Goal: Task Accomplishment & Management: Use online tool/utility

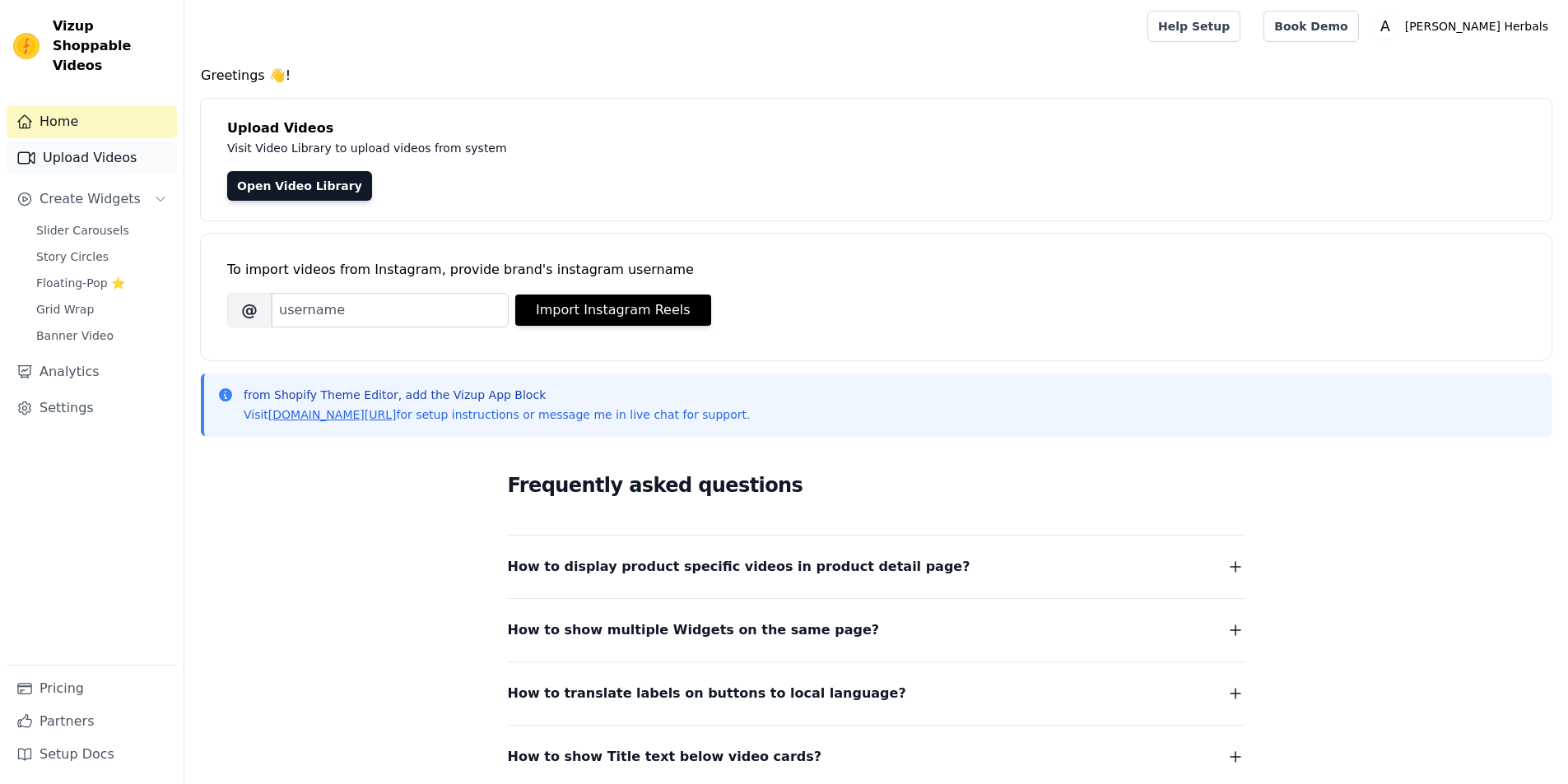
click at [91, 141] on link "Upload Videos" at bounding box center [92, 158] width 171 height 33
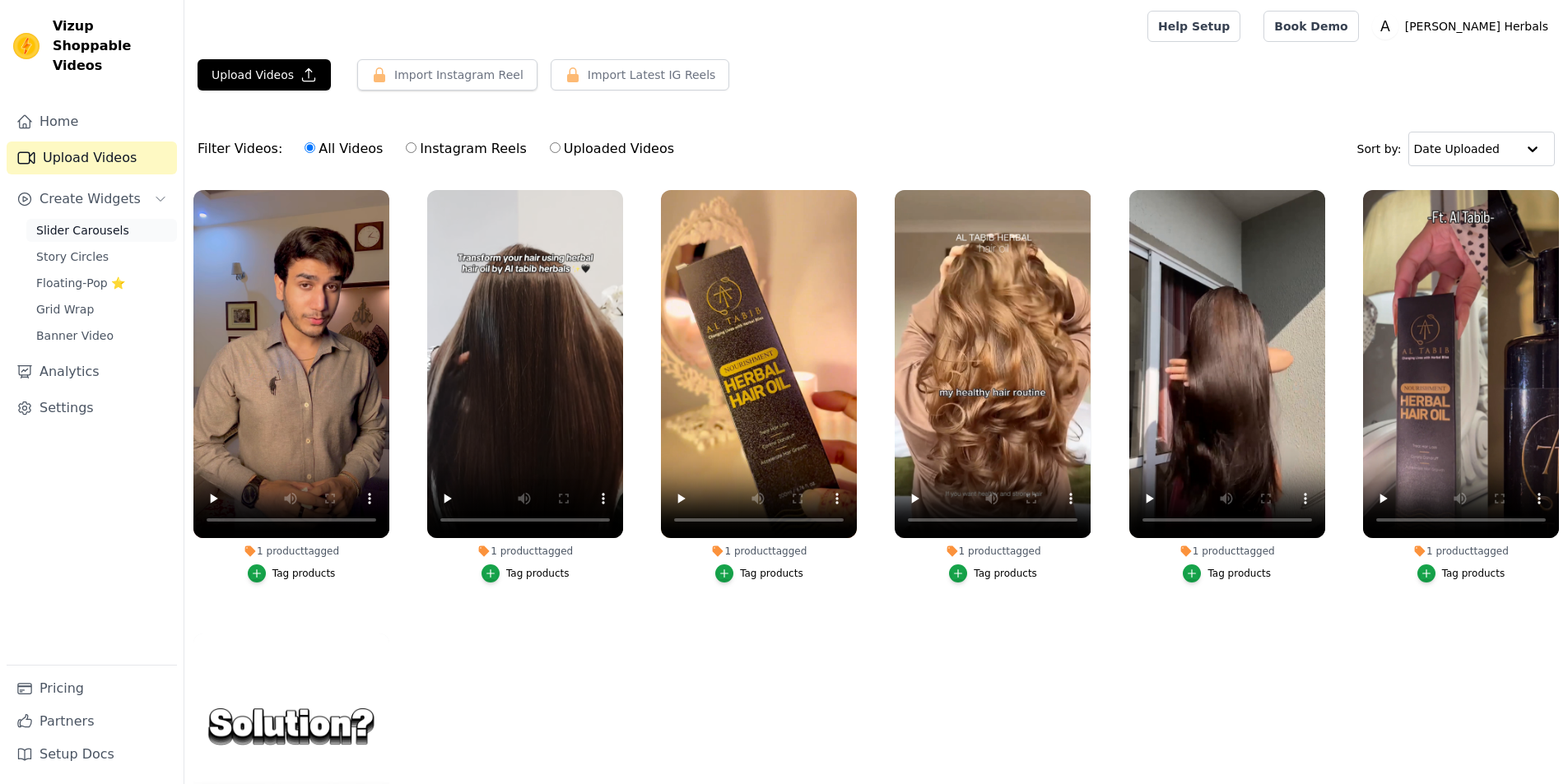
click at [101, 222] on span "Slider Carousels" at bounding box center [83, 230] width 93 height 17
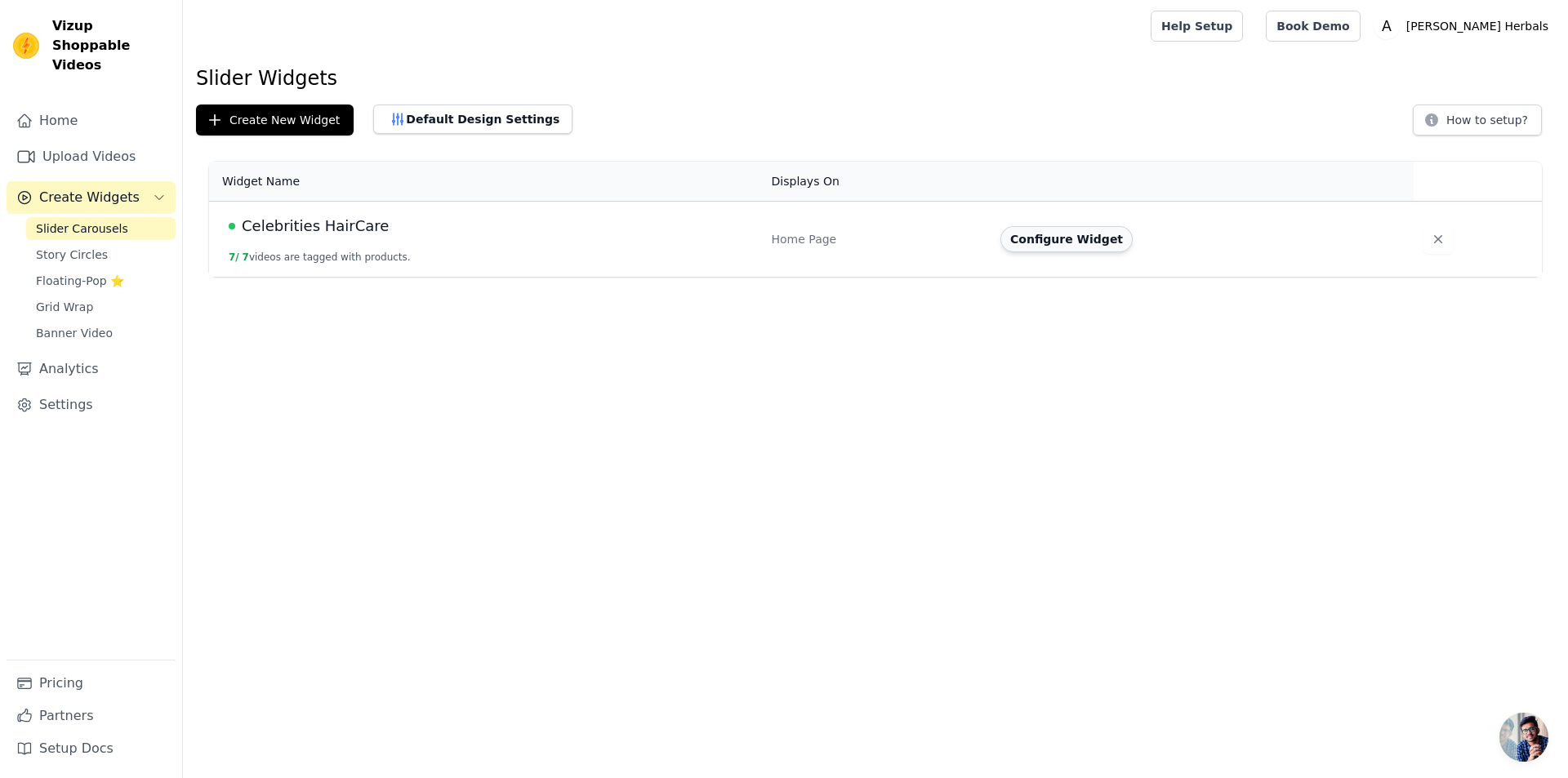
click at [1038, 241] on button "Configure Widget" at bounding box center [1066, 239] width 132 height 26
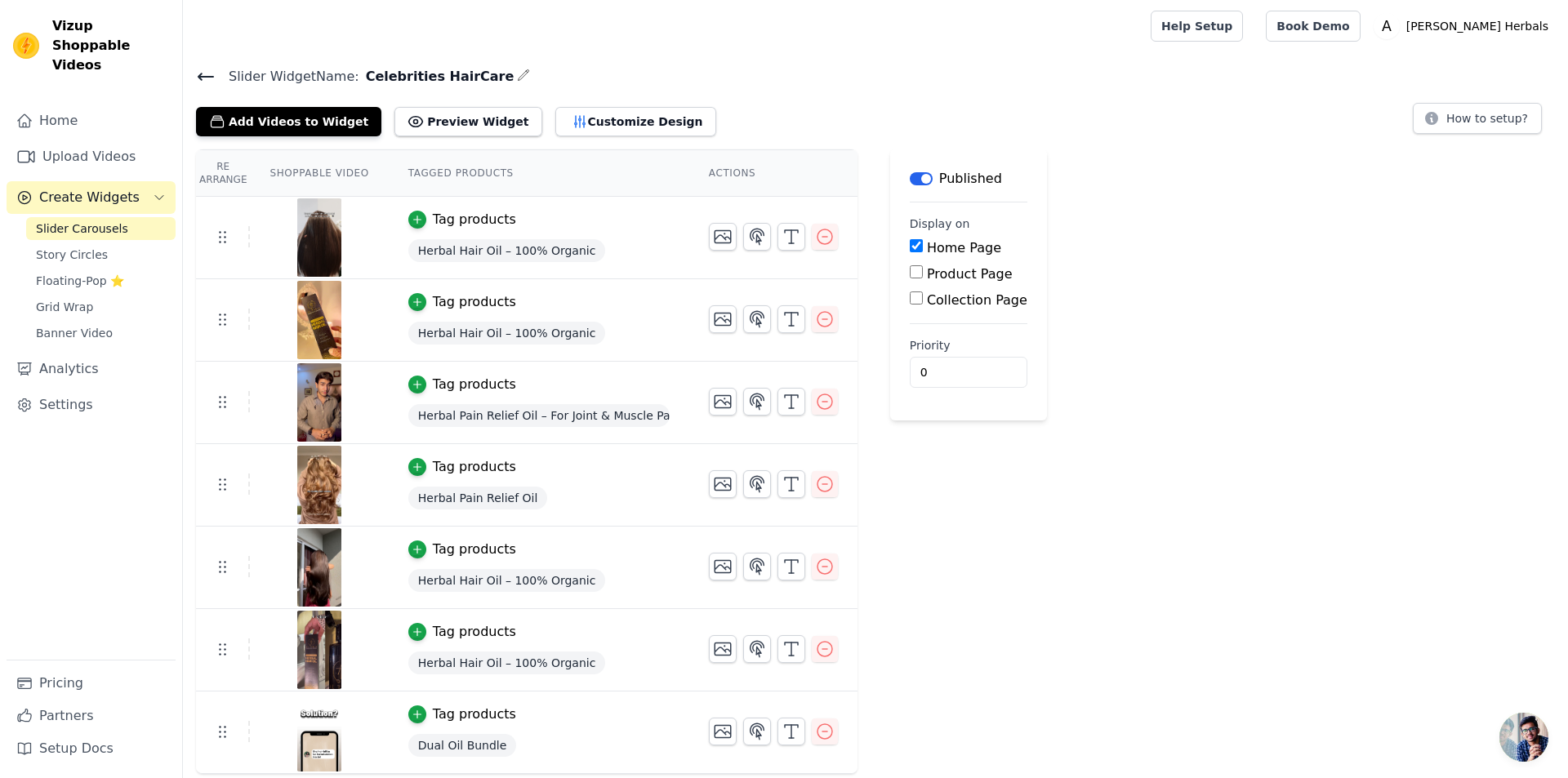
click at [909, 274] on input "Product Page" at bounding box center [916, 272] width 13 height 13
checkbox input "true"
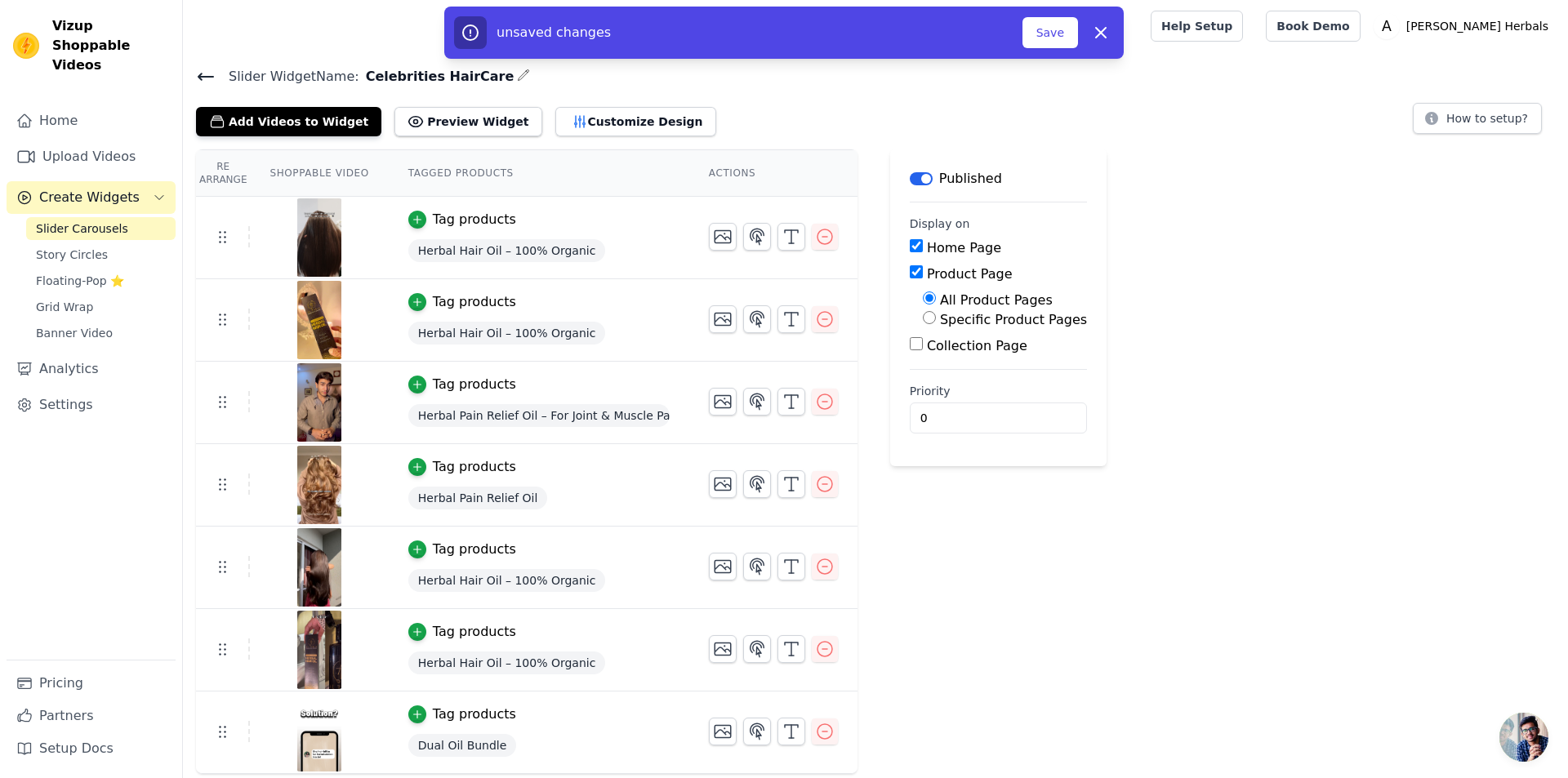
click at [940, 318] on label "Specific Product Pages" at bounding box center [1013, 319] width 147 height 16
click at [928, 318] on input "Specific Product Pages" at bounding box center [929, 318] width 13 height 13
radio input "true"
click at [961, 359] on button "Select Products" at bounding box center [977, 357] width 110 height 28
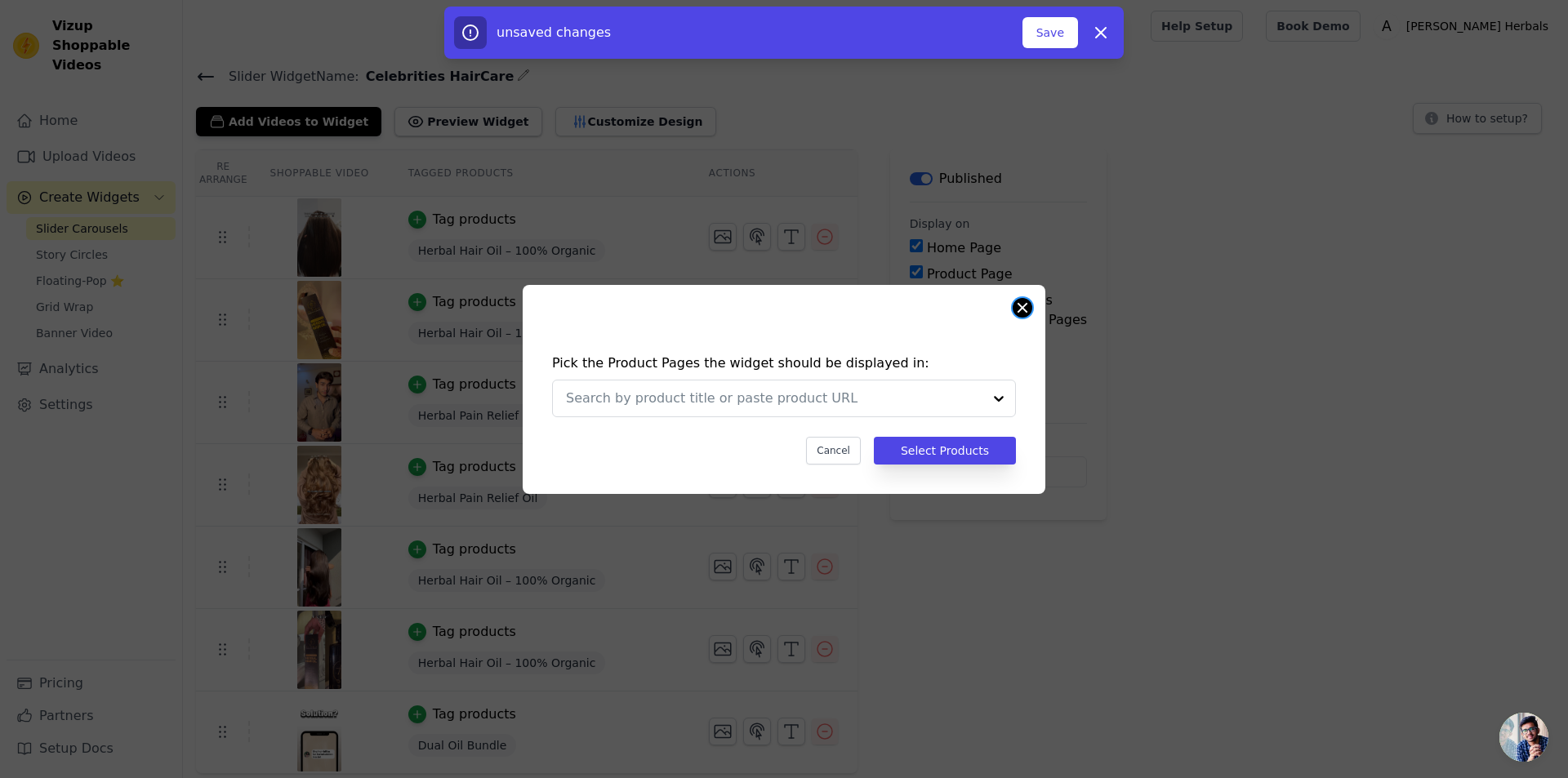
click at [1018, 304] on button "Close modal" at bounding box center [1023, 308] width 20 height 20
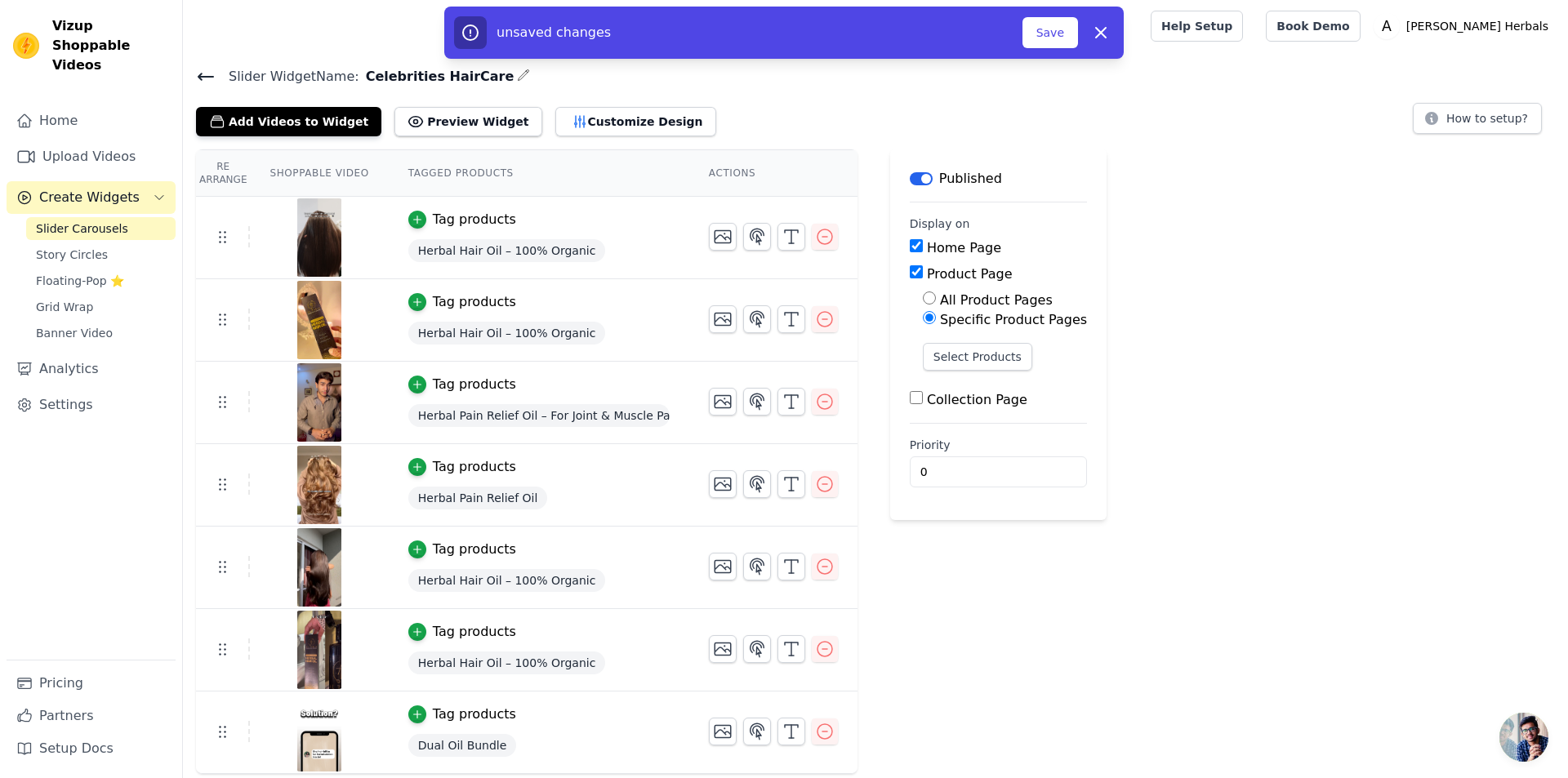
click at [1205, 315] on div "Re Arrange Shoppable Video Tagged Products Actions Tag products Herbal Hair Oil…" at bounding box center [876, 461] width 1385 height 625
click at [909, 273] on input "Product Page" at bounding box center [916, 272] width 13 height 13
checkbox input "false"
click at [1223, 318] on div "Re Arrange Shoppable Video Tagged Products Actions Tag products Herbal Hair Oil…" at bounding box center [876, 461] width 1385 height 625
click at [1105, 35] on icon "button" at bounding box center [1101, 33] width 20 height 20
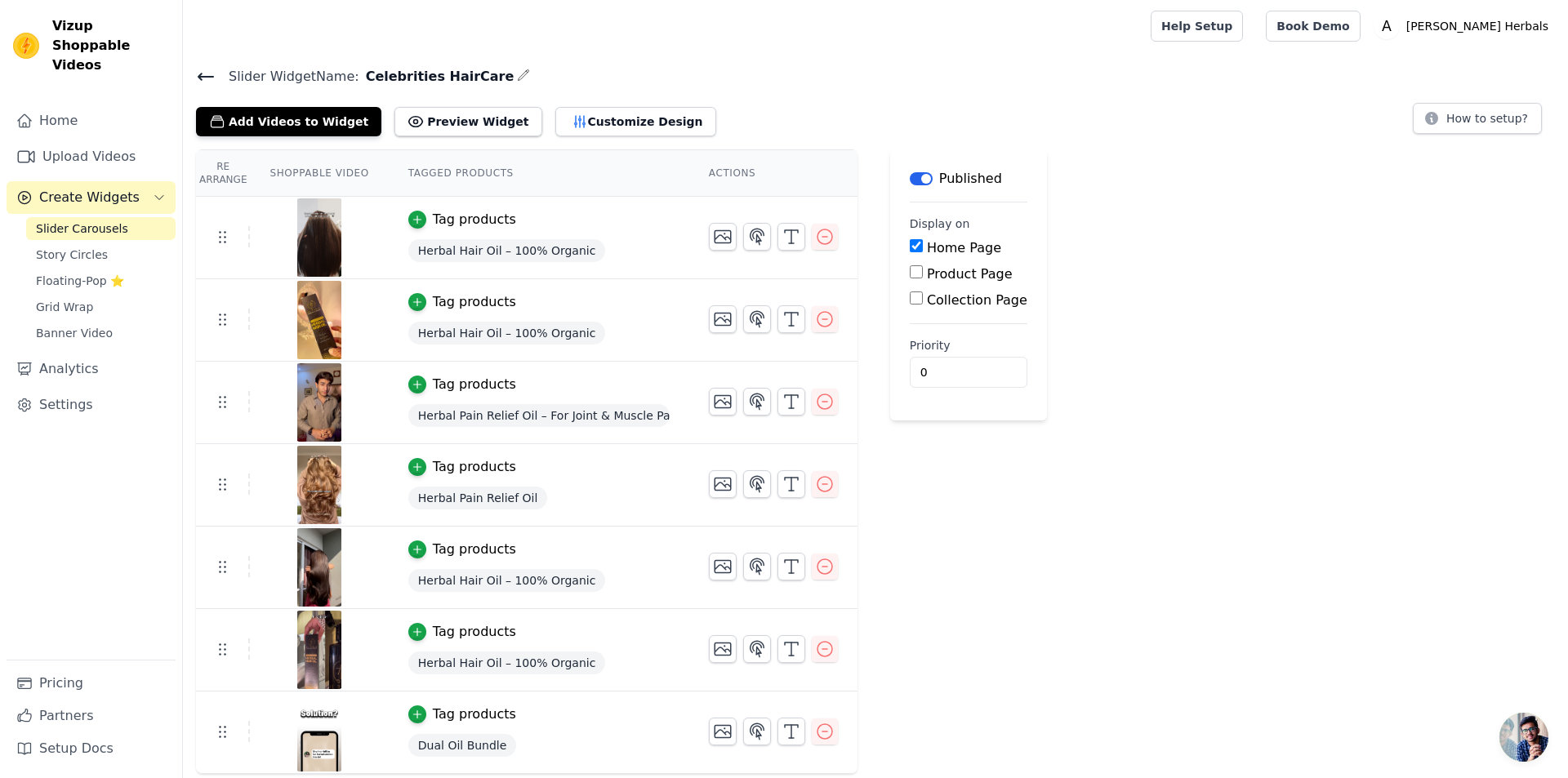
click at [223, 76] on span "Slider Widget Name:" at bounding box center [287, 77] width 144 height 20
click at [201, 76] on icon at bounding box center [205, 77] width 15 height 7
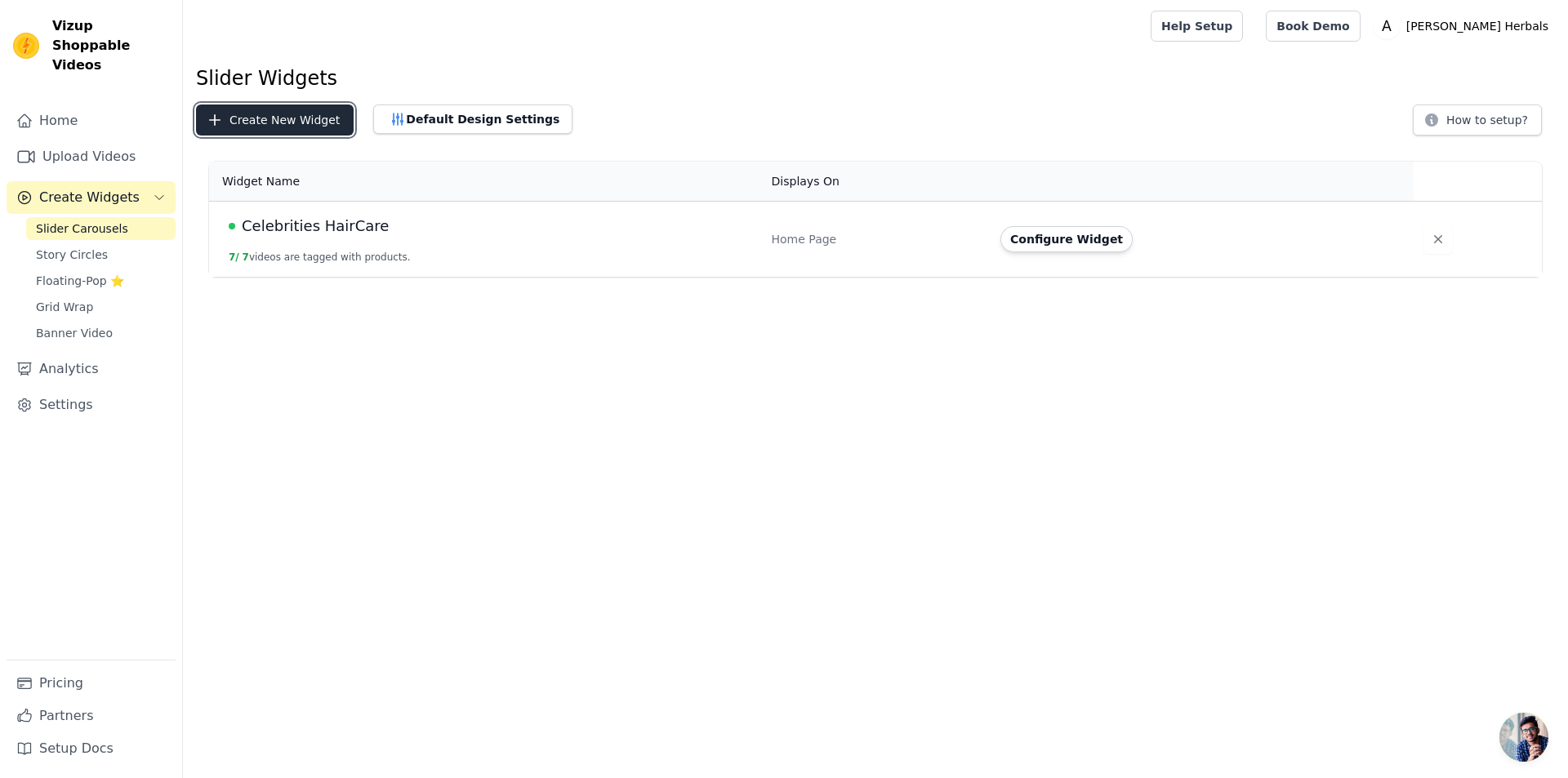
click at [260, 123] on button "Create New Widget" at bounding box center [274, 120] width 158 height 31
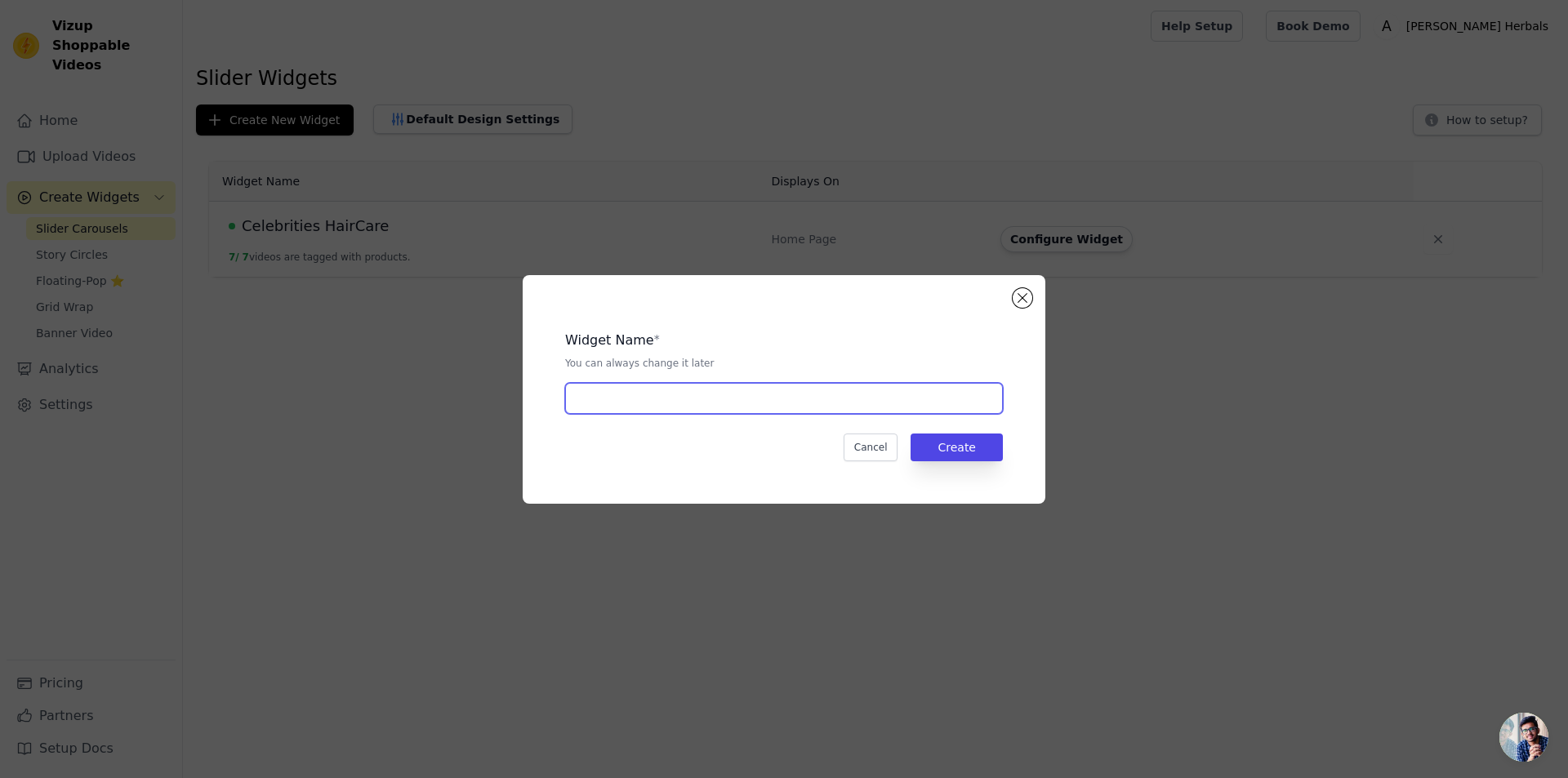
click at [679, 407] on input "text" at bounding box center [784, 398] width 437 height 31
type input "Product Page Video Widget"
click at [961, 449] on button "Create" at bounding box center [956, 447] width 92 height 28
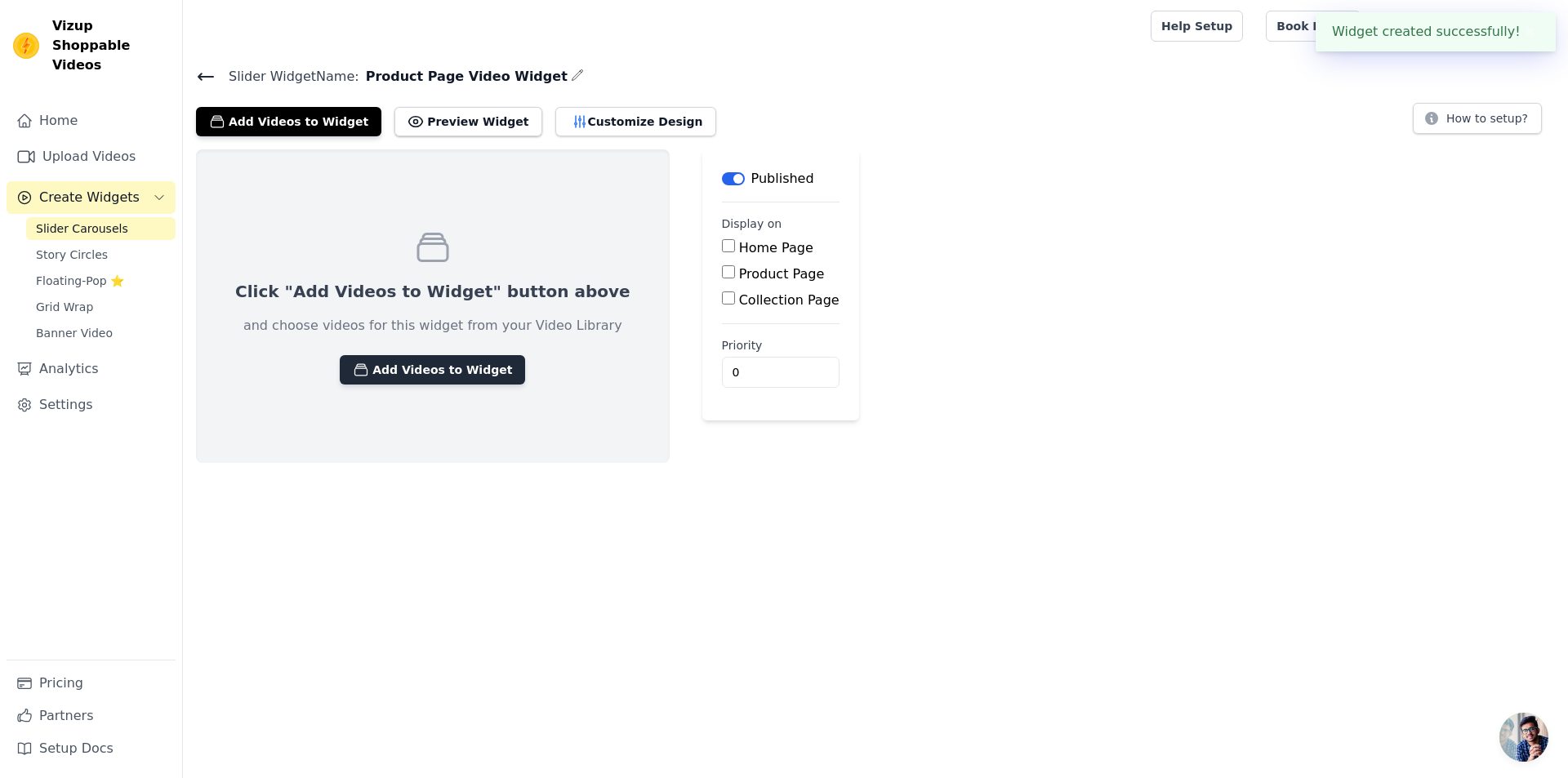
click at [389, 368] on button "Add Videos to Widget" at bounding box center [432, 370] width 186 height 30
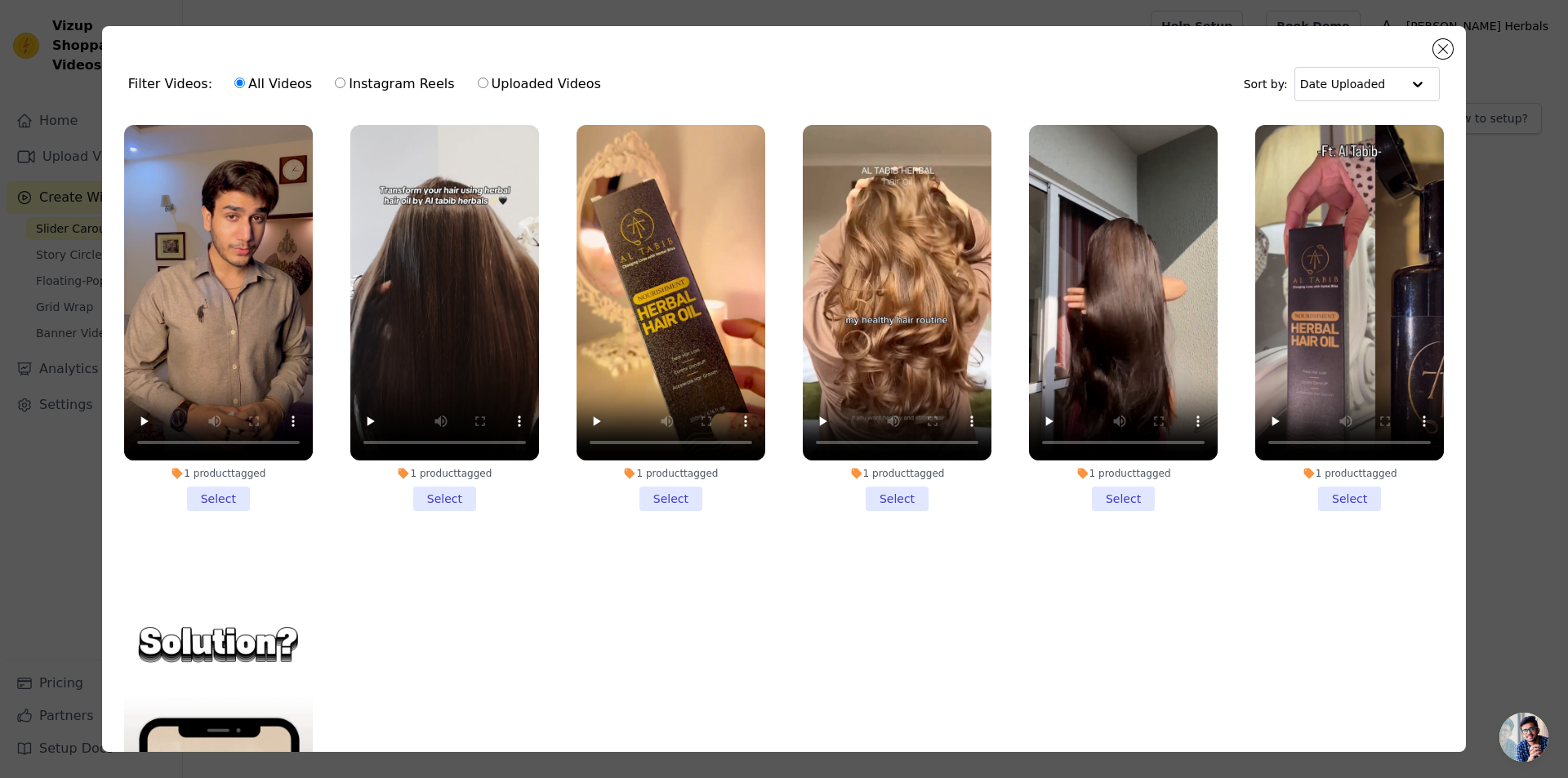
click at [439, 492] on li "1 product tagged Select" at bounding box center [445, 318] width 189 height 386
click at [0, 0] on input "1 product tagged Select" at bounding box center [0, 0] width 0 height 0
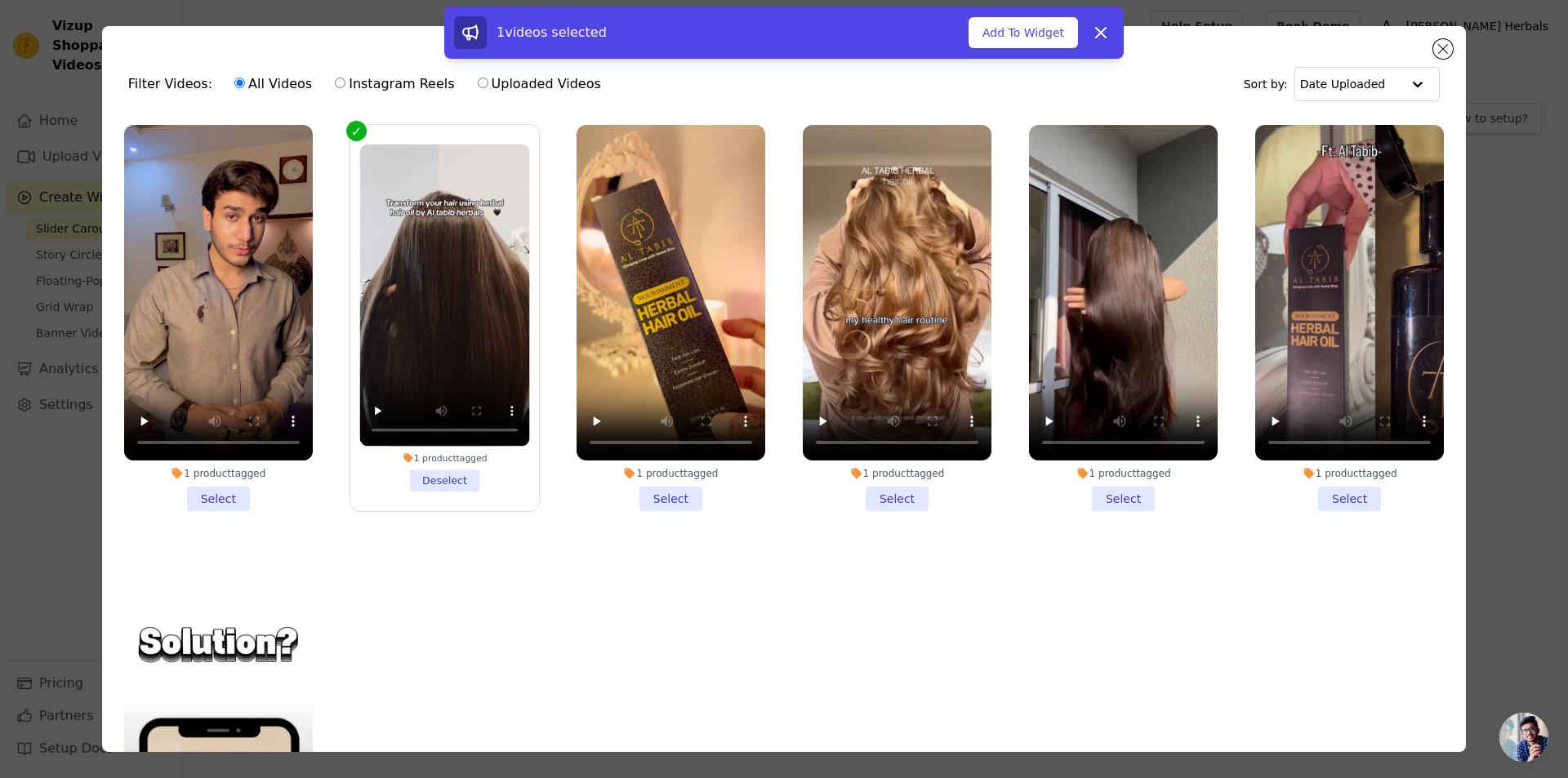
click at [659, 505] on li "1 product tagged Select" at bounding box center [671, 318] width 189 height 386
click at [0, 0] on input "1 product tagged Select" at bounding box center [0, 0] width 0 height 0
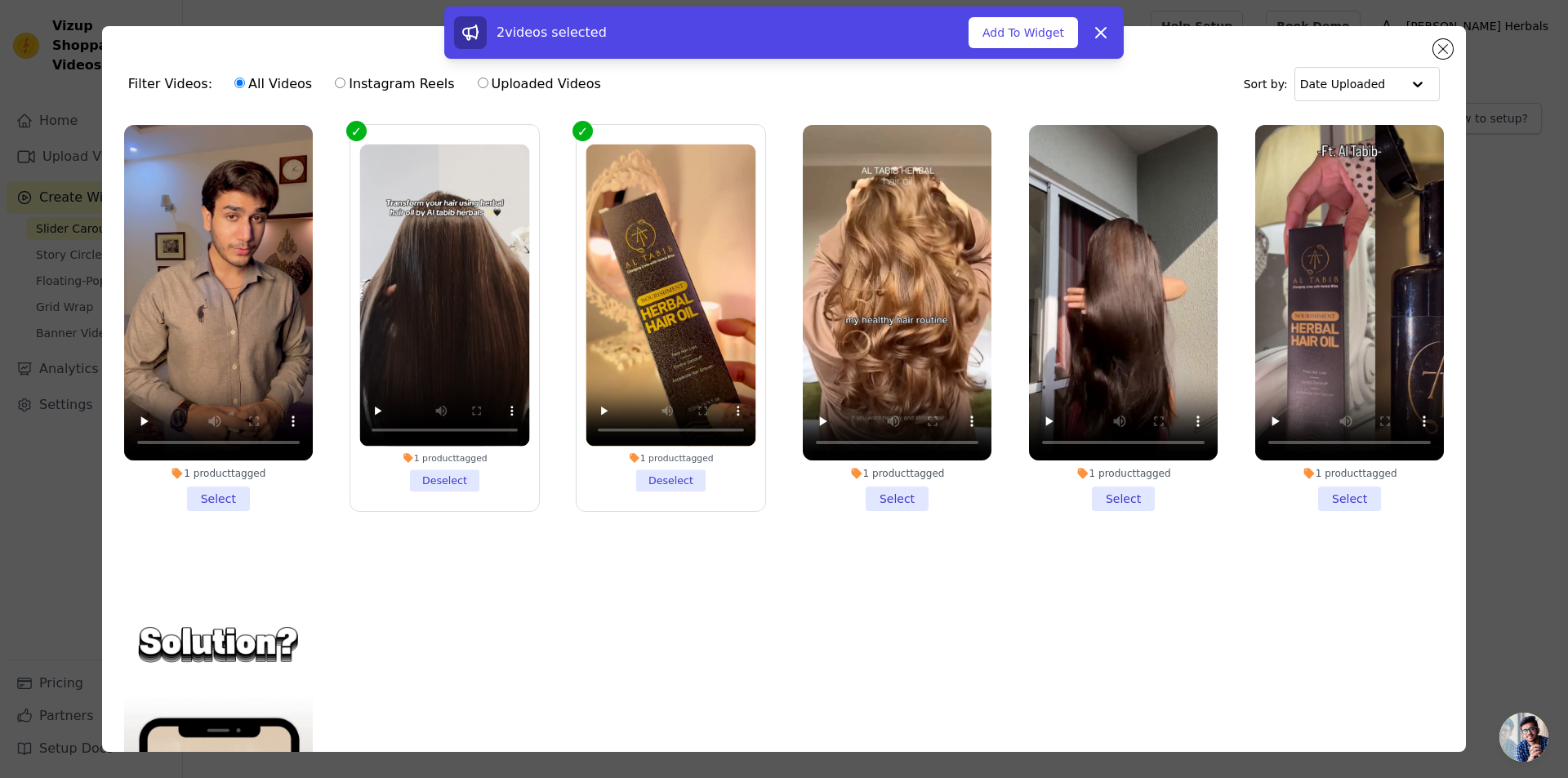
click at [1326, 496] on li "1 product tagged Select" at bounding box center [1349, 318] width 189 height 386
click at [0, 0] on input "1 product tagged Select" at bounding box center [0, 0] width 0 height 0
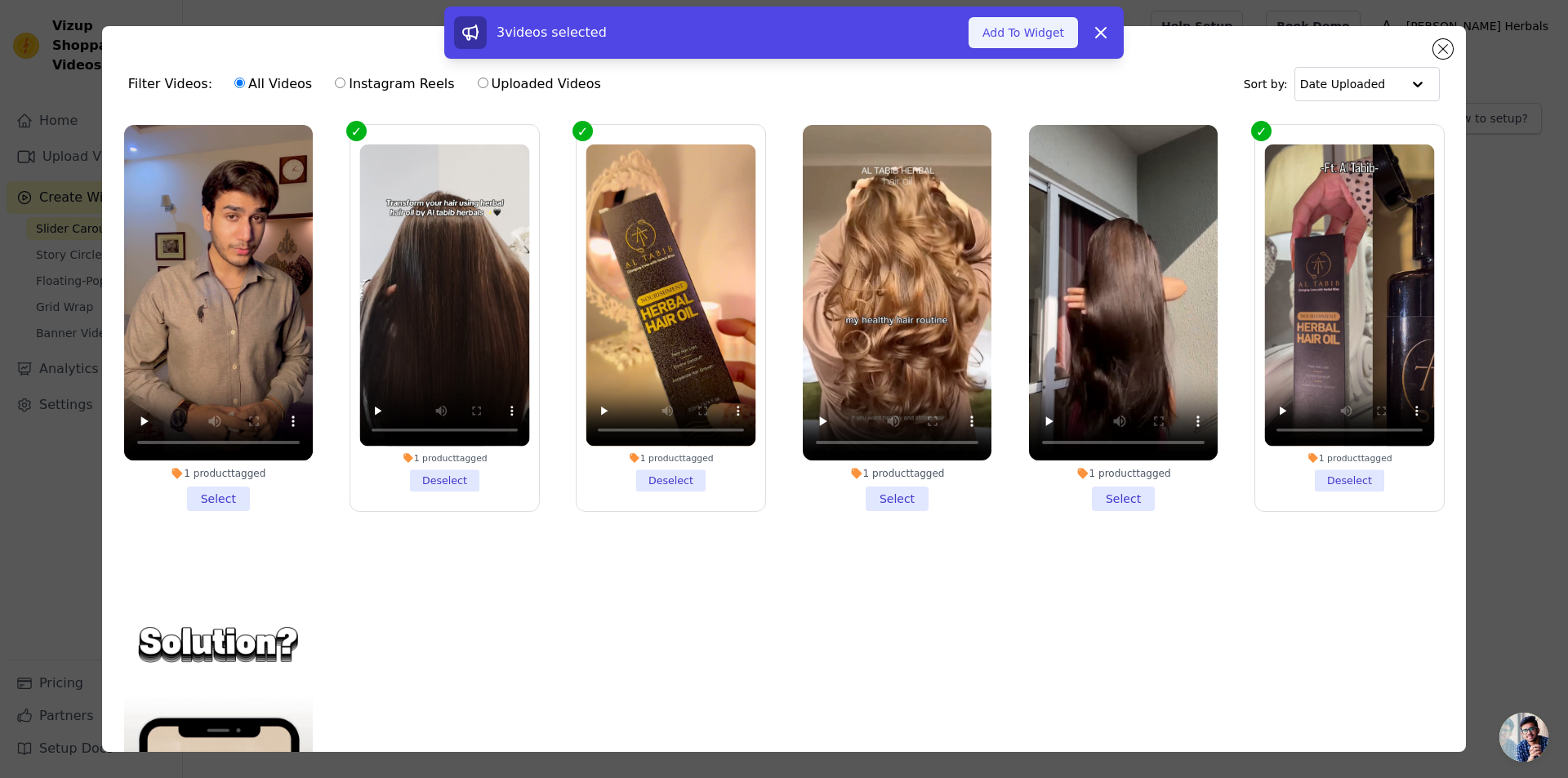
click at [1035, 28] on button "Add To Widget" at bounding box center [1023, 33] width 110 height 31
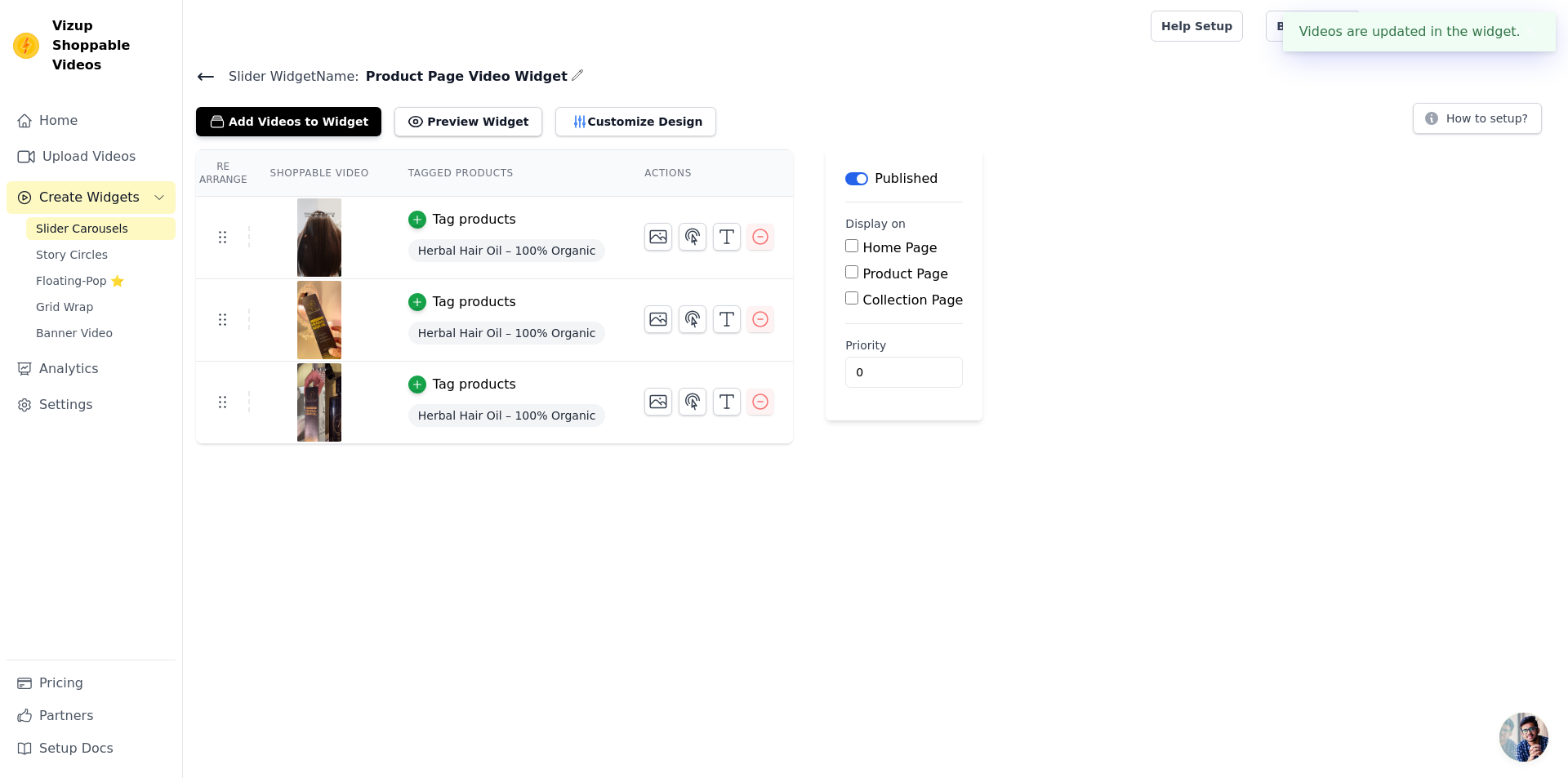
click at [845, 270] on input "Product Page" at bounding box center [852, 272] width 13 height 13
checkbox input "true"
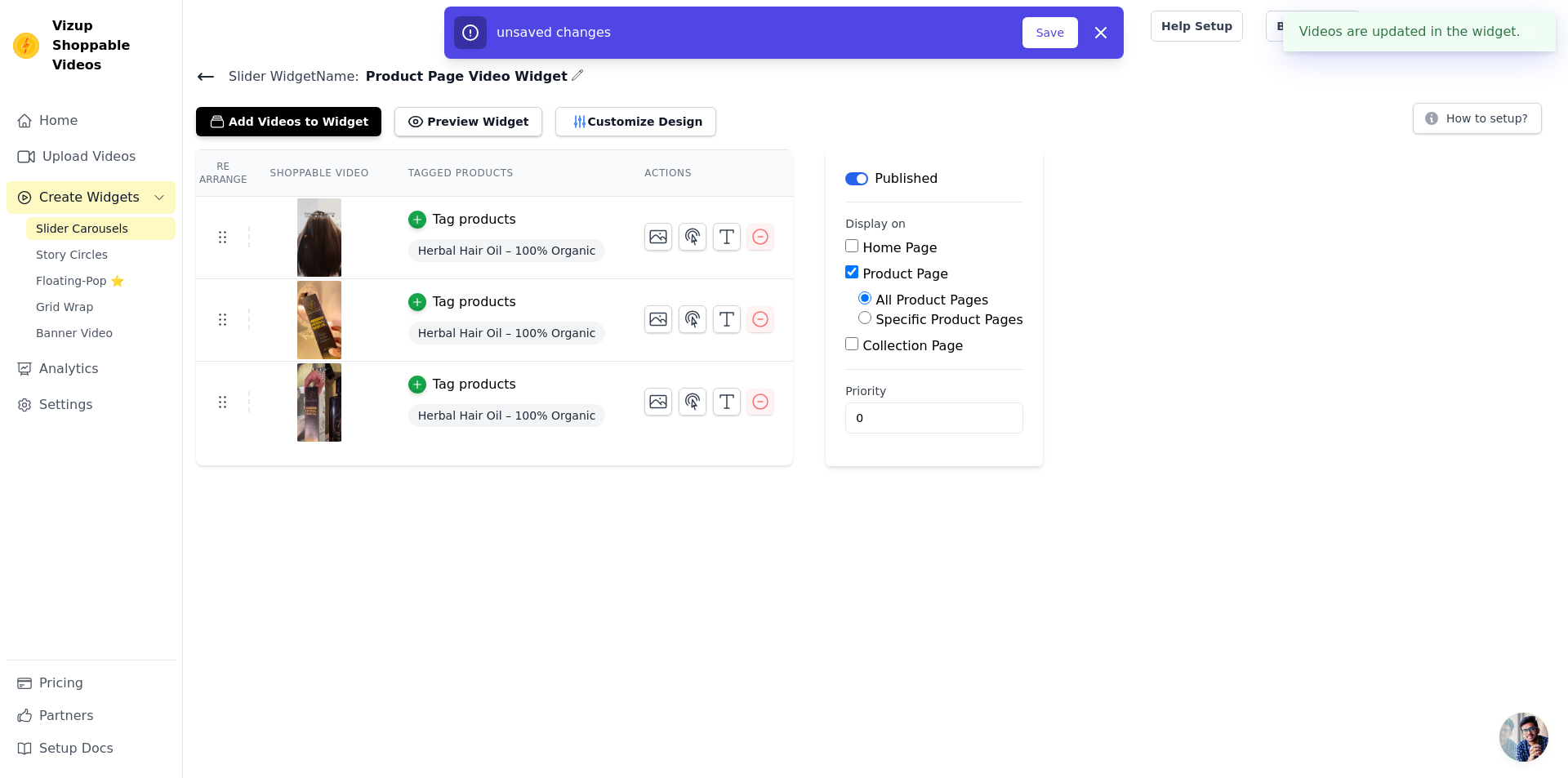
click at [876, 323] on label "Specific Product Pages" at bounding box center [949, 319] width 147 height 16
click at [858, 323] on input "Specific Product Pages" at bounding box center [865, 318] width 13 height 13
radio input "true"
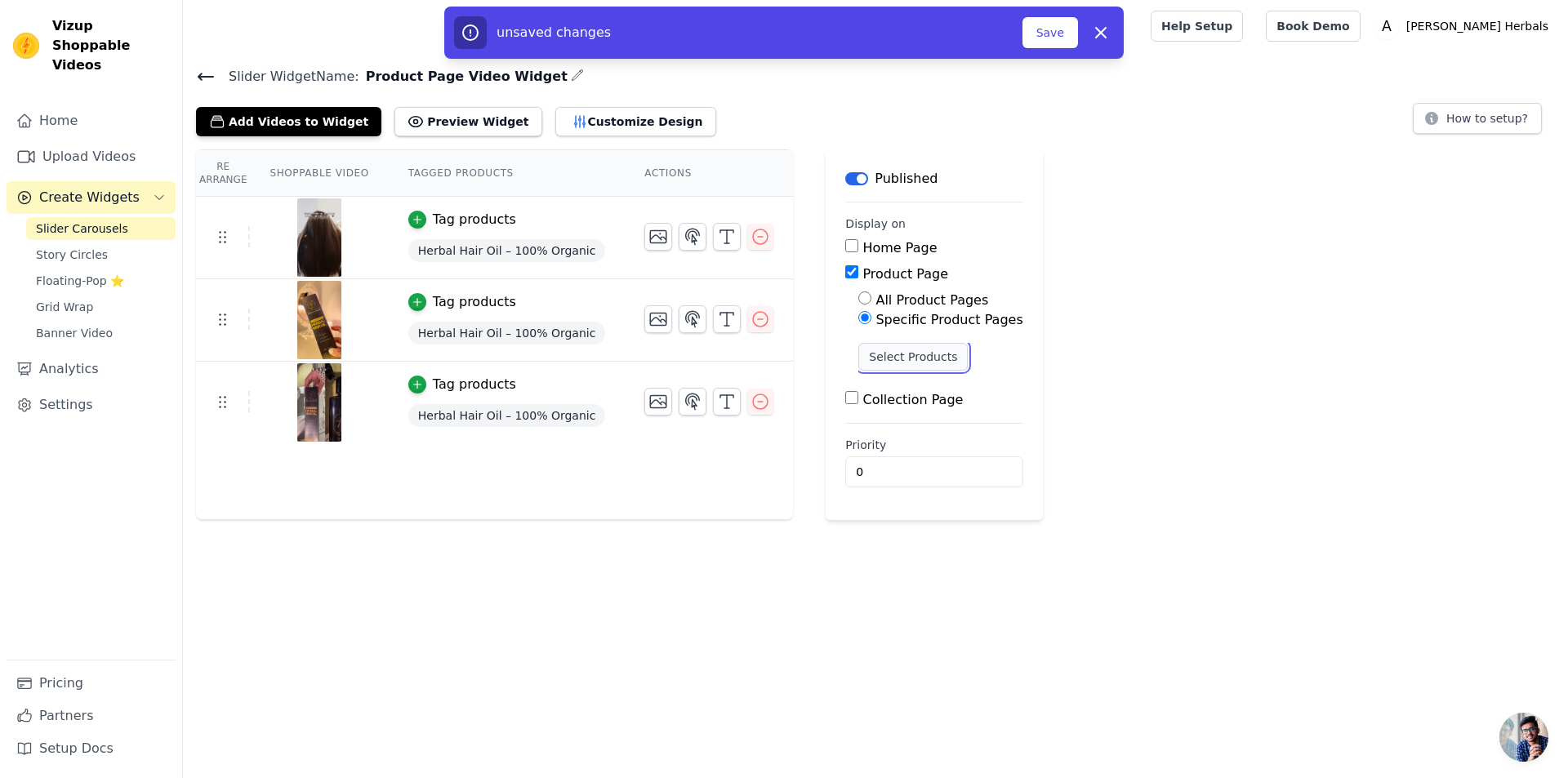
click at [887, 351] on button "Select Products" at bounding box center [913, 357] width 110 height 28
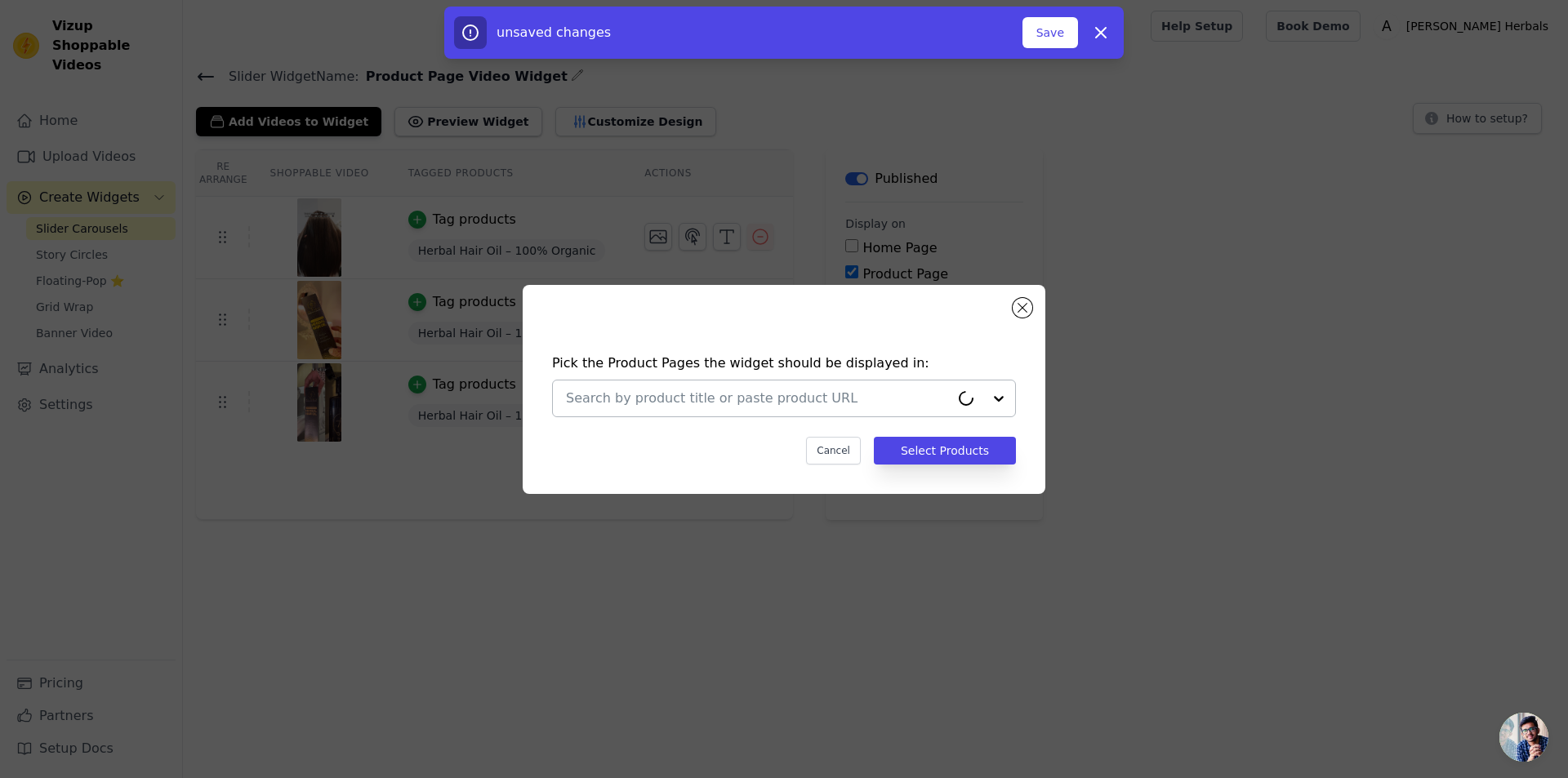
click at [632, 395] on input "text" at bounding box center [758, 398] width 384 height 20
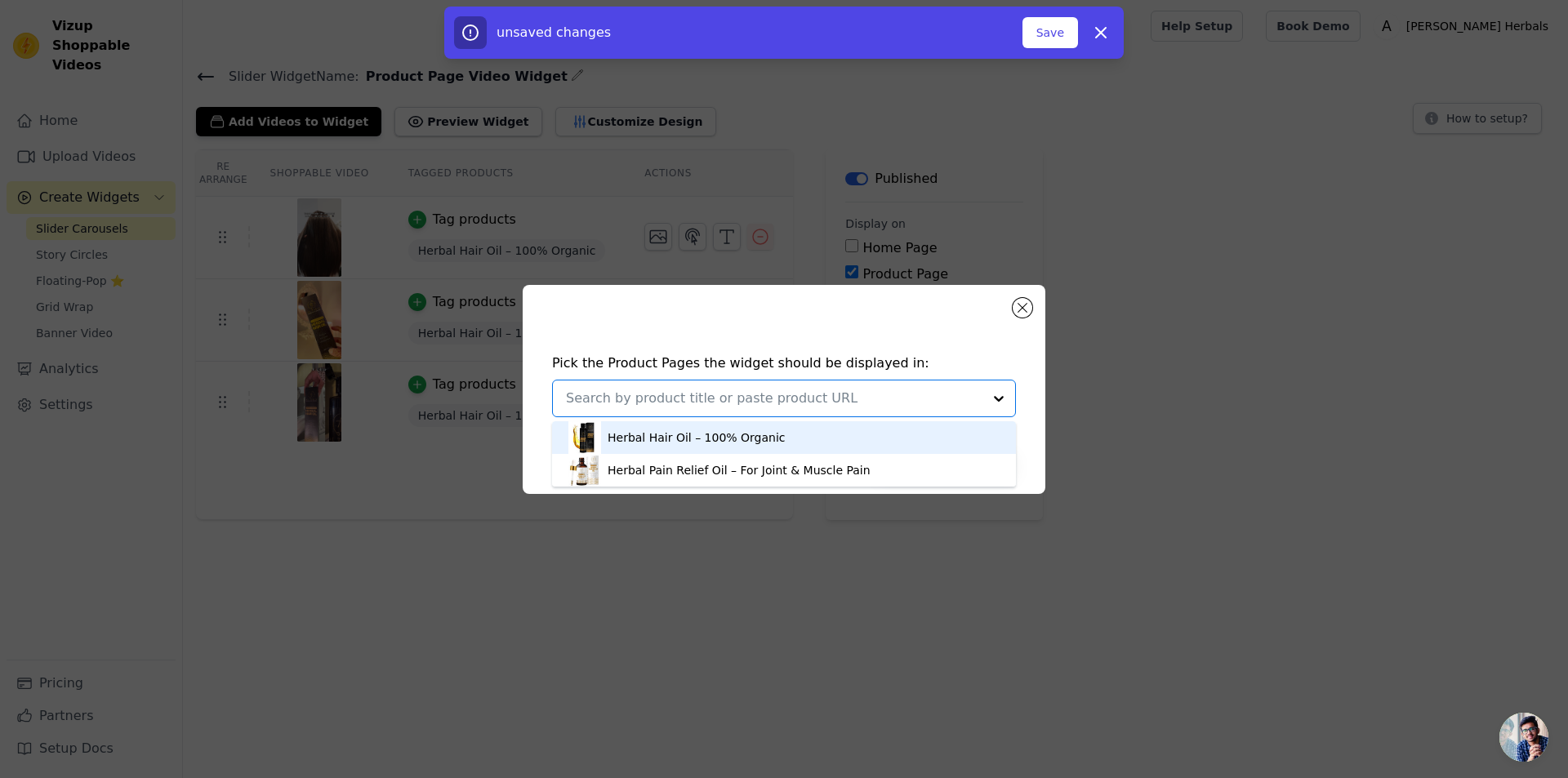
click at [729, 440] on div "Herbal Hair Oil – 100% Organic" at bounding box center [697, 437] width 178 height 17
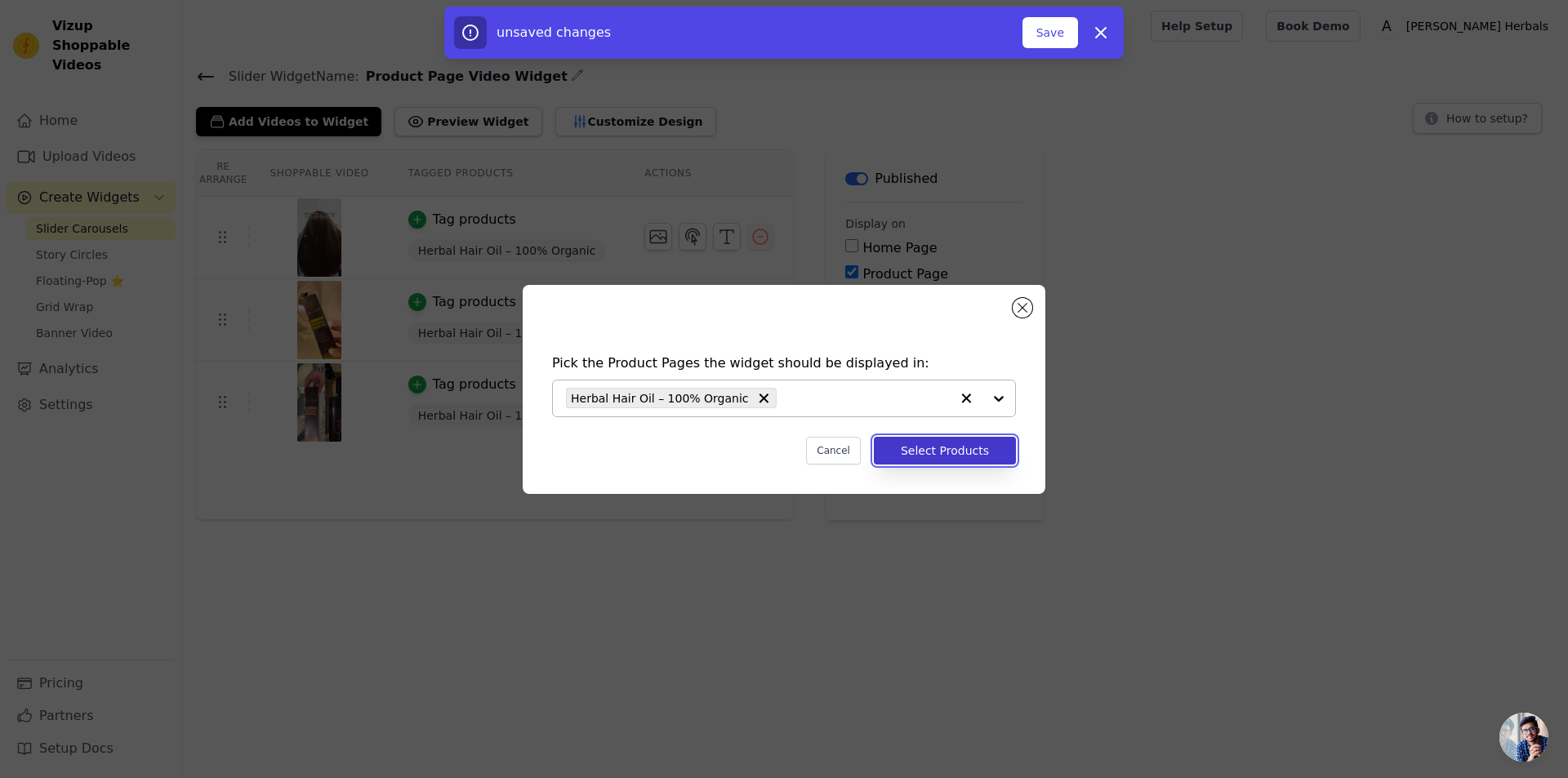
click at [942, 444] on button "Select Products" at bounding box center [945, 450] width 142 height 28
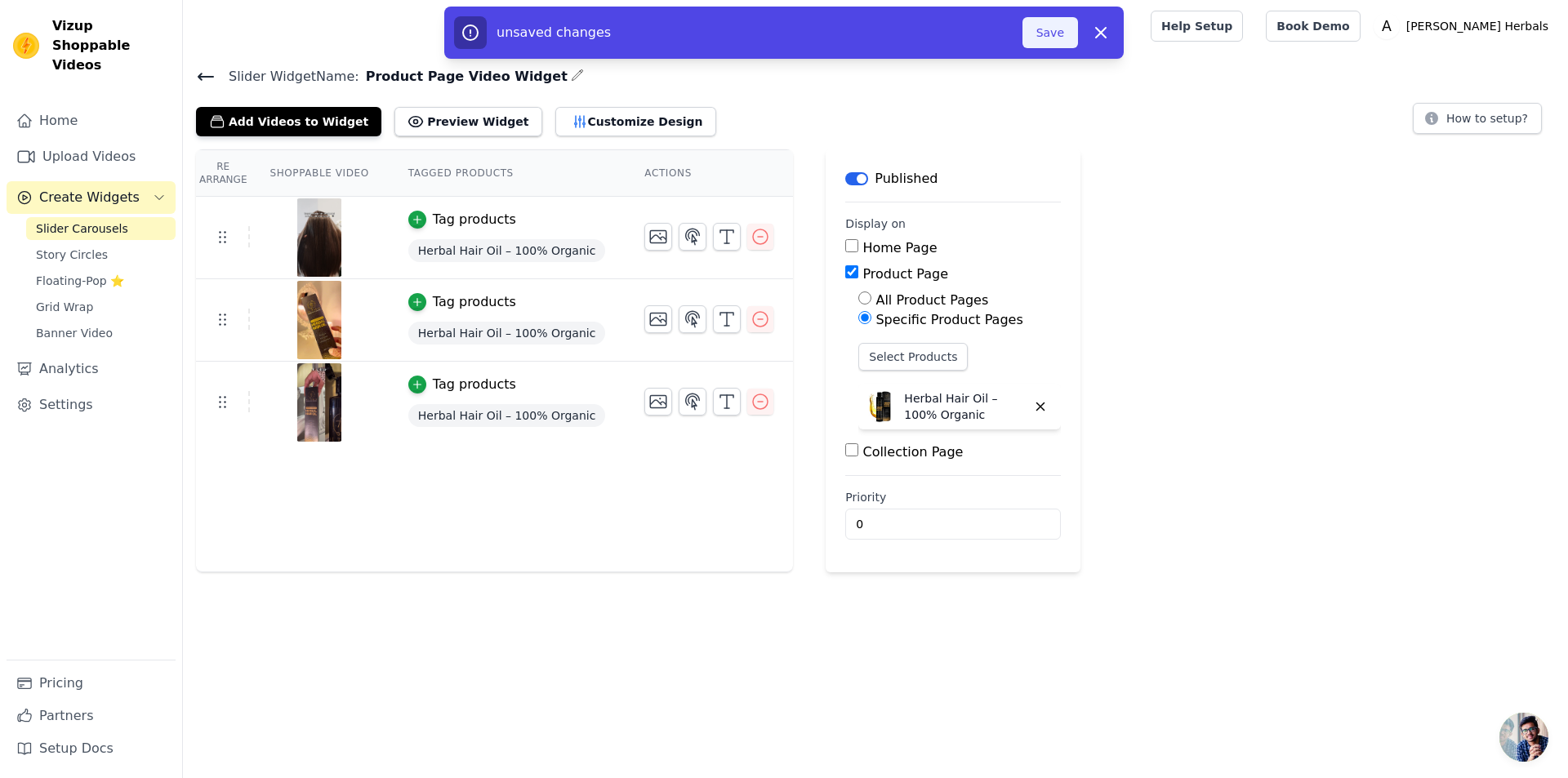
click at [1051, 42] on button "Save" at bounding box center [1050, 33] width 55 height 31
click at [1042, 36] on button "Save" at bounding box center [1050, 33] width 55 height 31
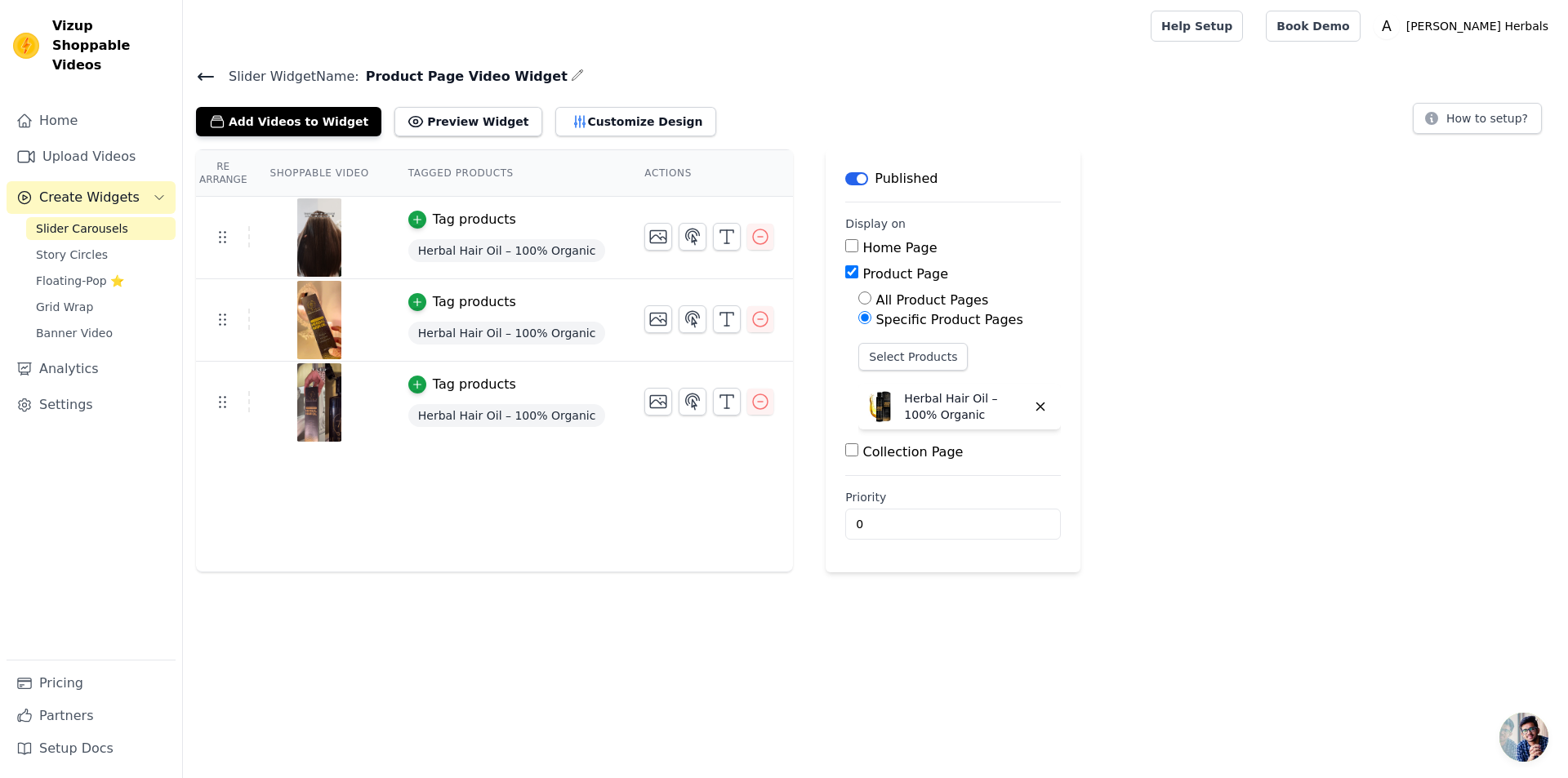
click at [117, 217] on link "Slider Carousels" at bounding box center [101, 229] width 149 height 23
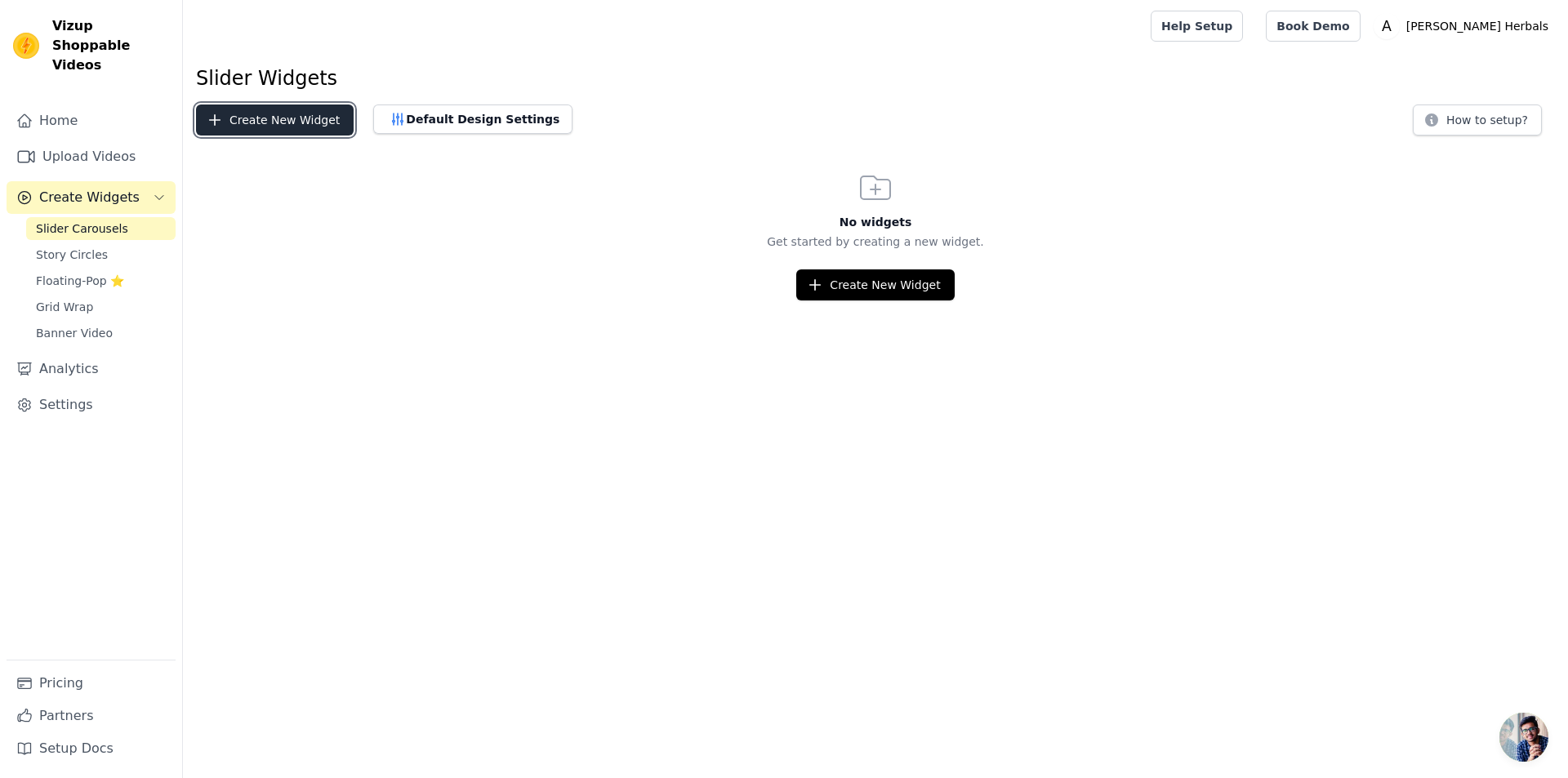
click at [239, 117] on button "Create New Widget" at bounding box center [274, 120] width 158 height 31
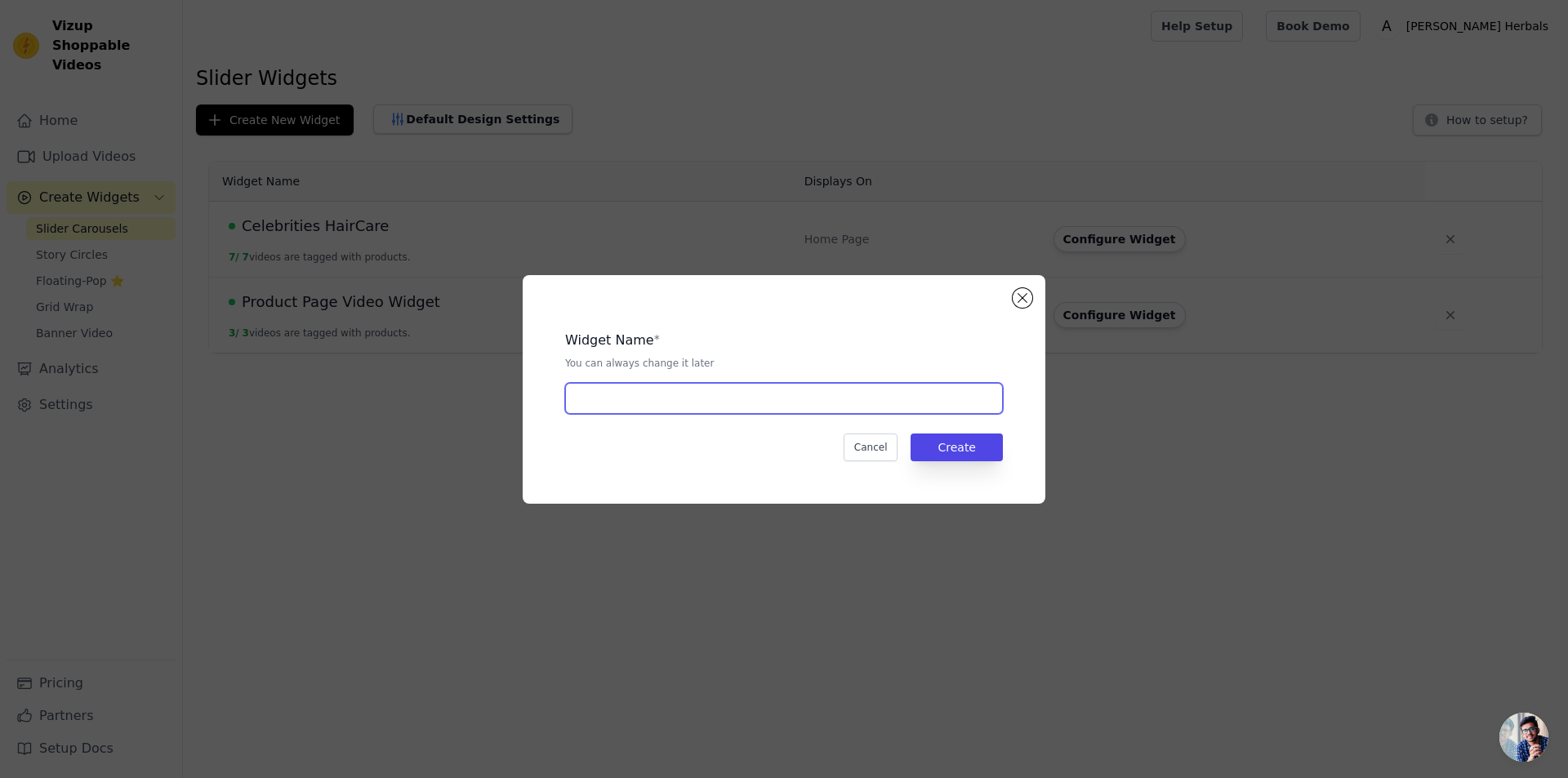
click at [745, 406] on input "text" at bounding box center [784, 398] width 437 height 31
type input "Pain Relief Oil Widget"
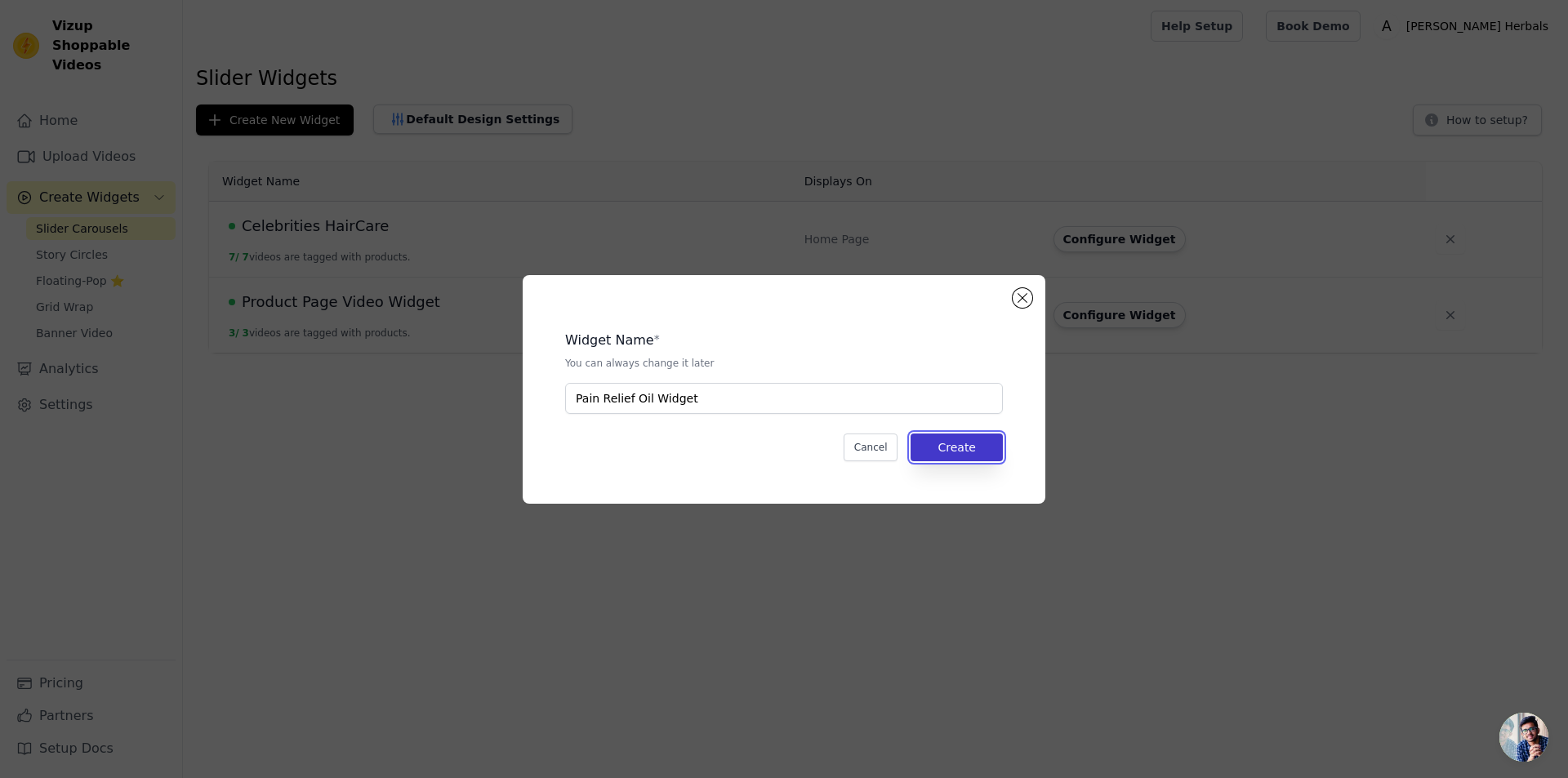
click at [958, 449] on button "Create" at bounding box center [956, 447] width 92 height 28
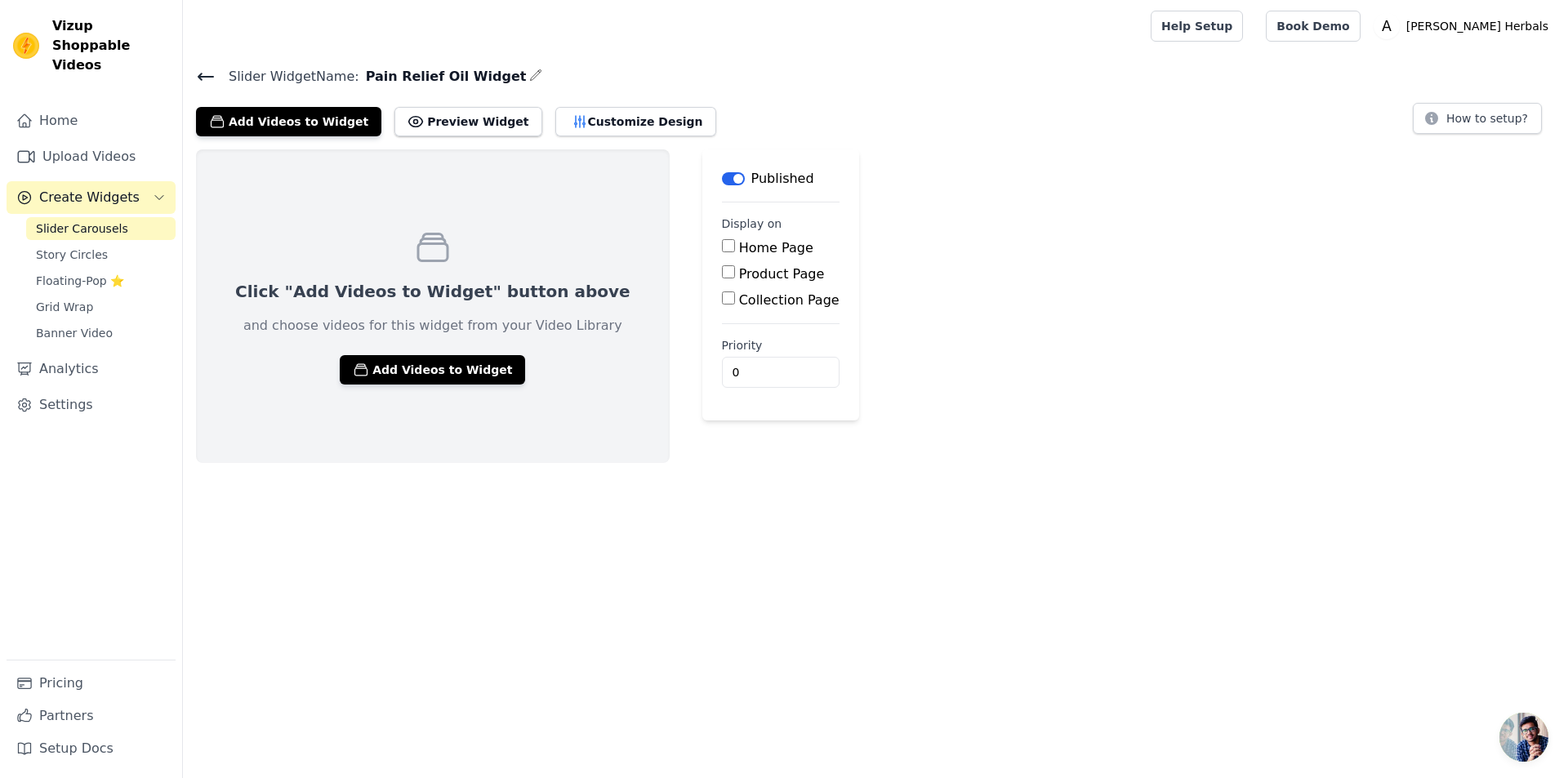
click at [739, 271] on label "Product Page" at bounding box center [782, 274] width 86 height 16
click at [722, 271] on input "Product Page" at bounding box center [729, 272] width 13 height 13
checkbox input "true"
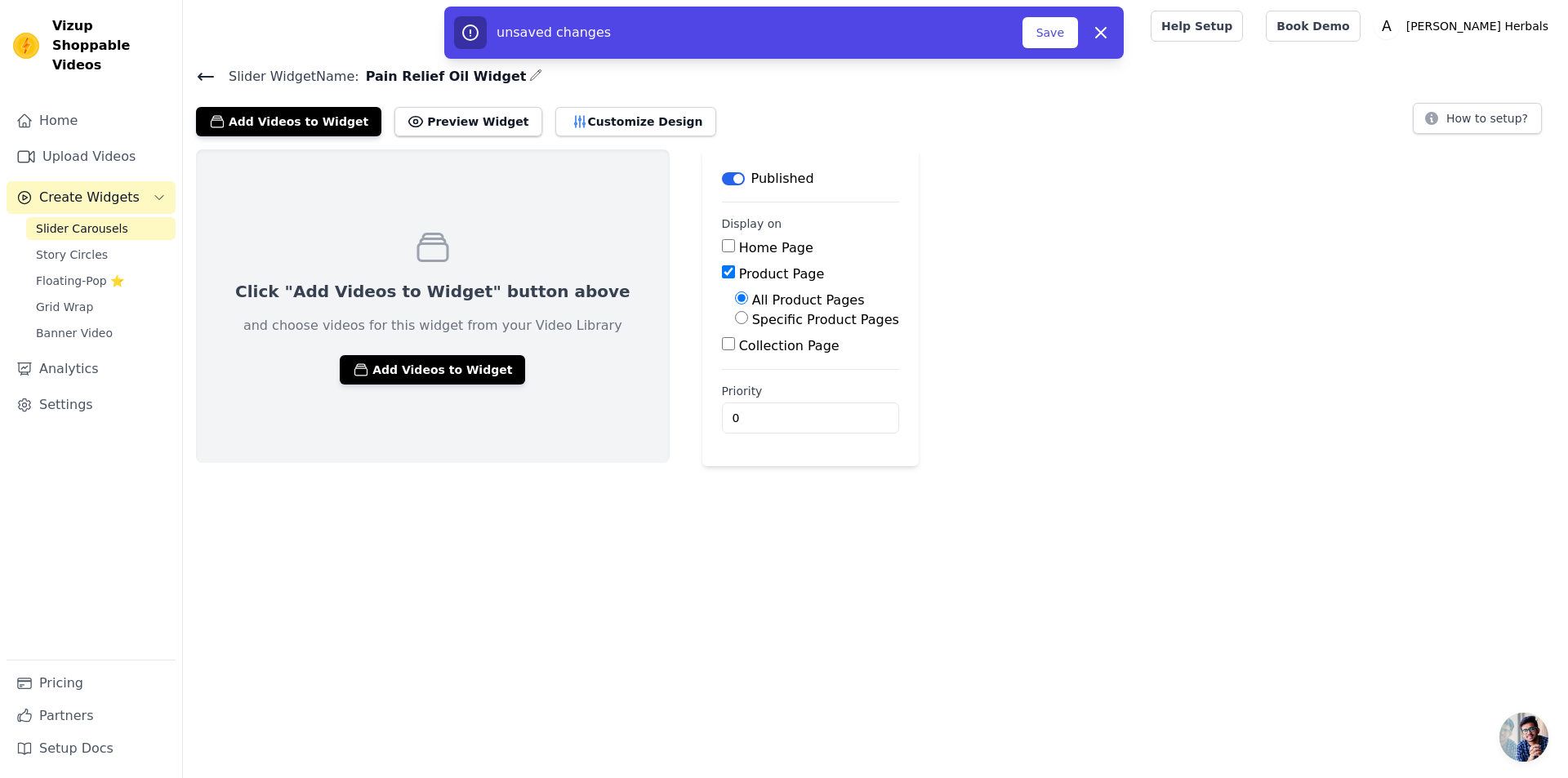
click at [752, 318] on label "Specific Product Pages" at bounding box center [825, 319] width 147 height 16
click at [748, 318] on input "Specific Product Pages" at bounding box center [742, 318] width 13 height 13
radio input "true"
click at [737, 344] on button "Select Products" at bounding box center [790, 357] width 110 height 28
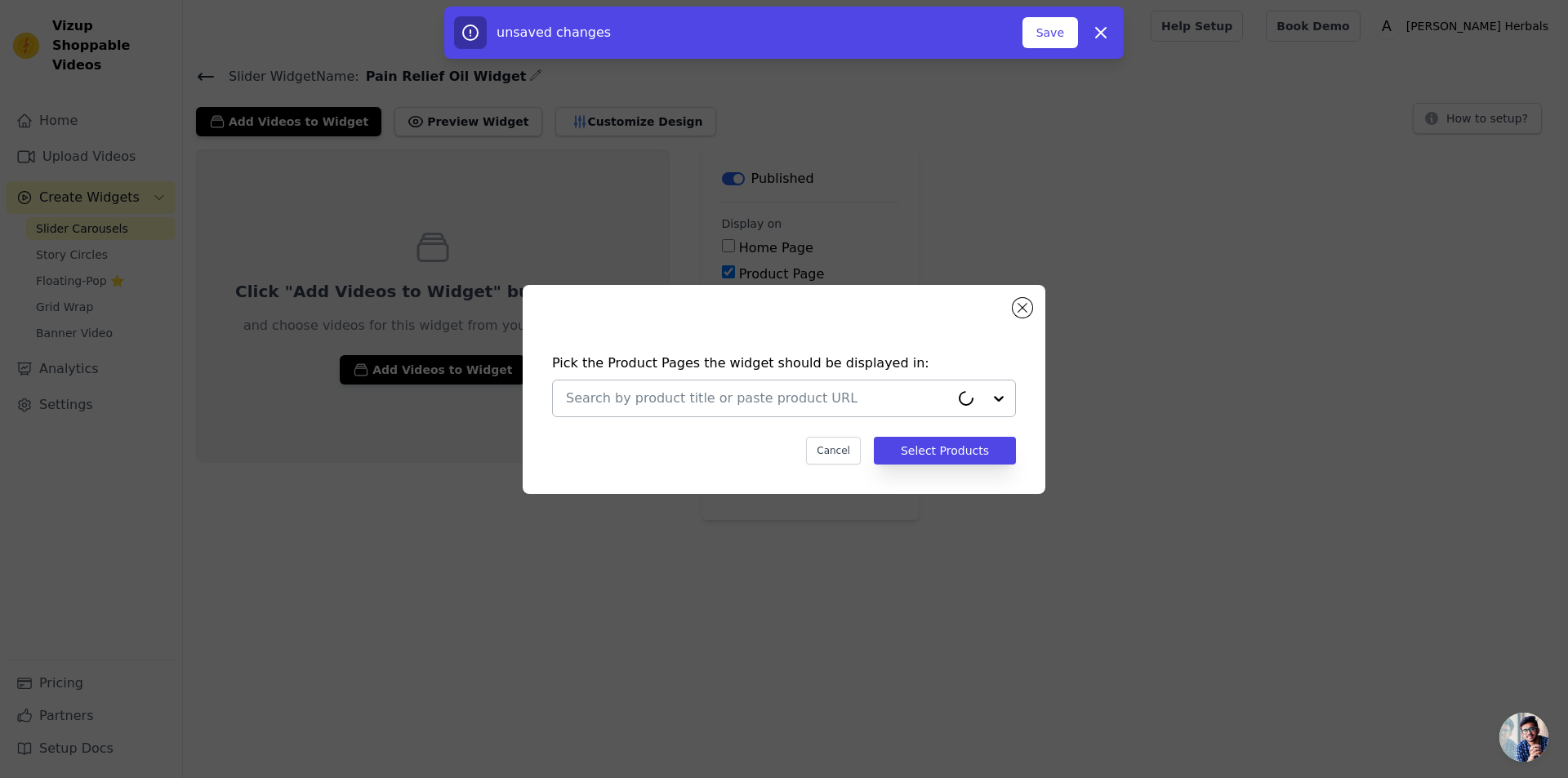
click at [672, 406] on input "text" at bounding box center [758, 398] width 384 height 20
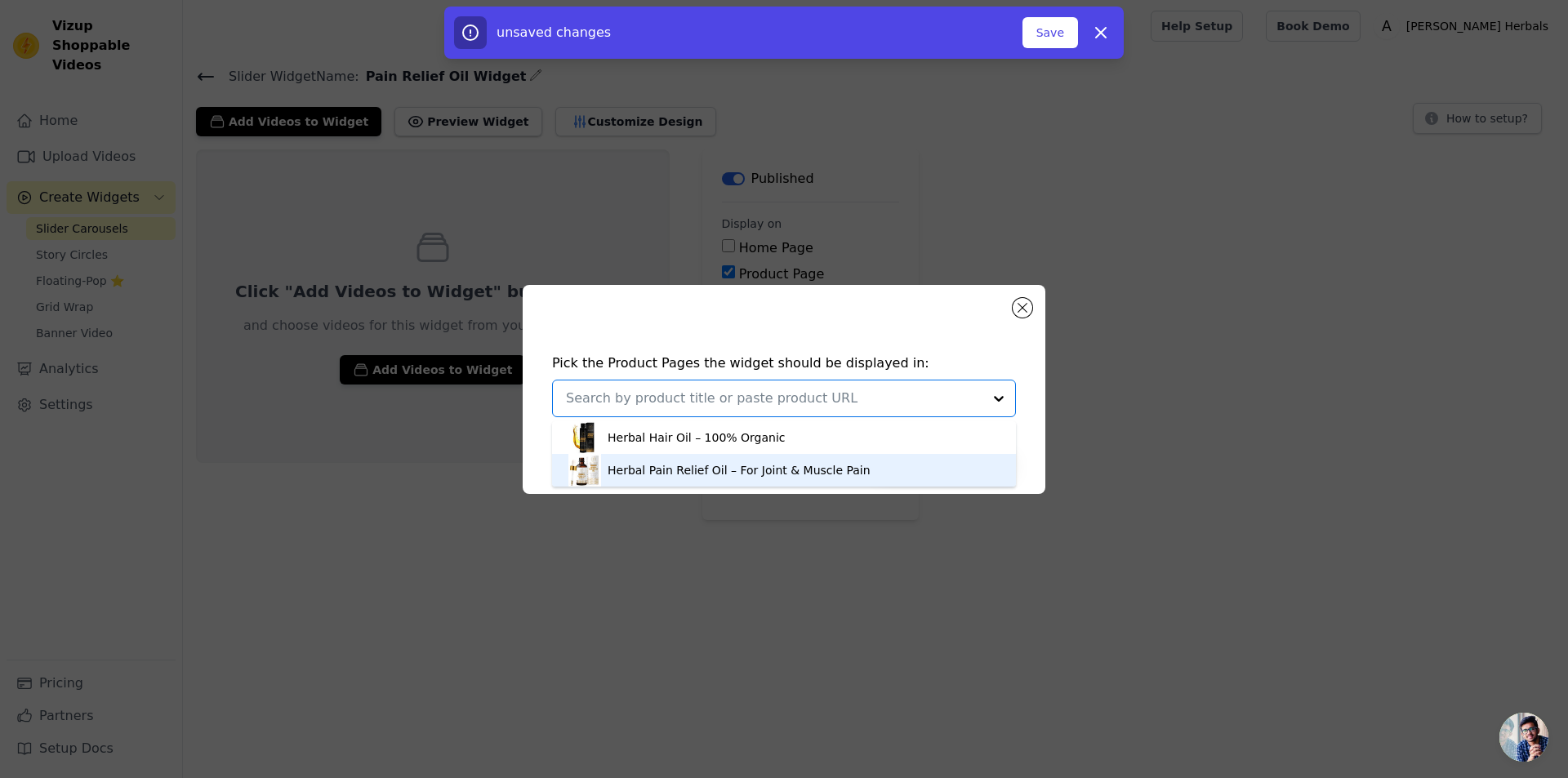
click at [668, 463] on div "Herbal Pain Relief Oil – For Joint & Muscle Pain" at bounding box center [739, 470] width 263 height 17
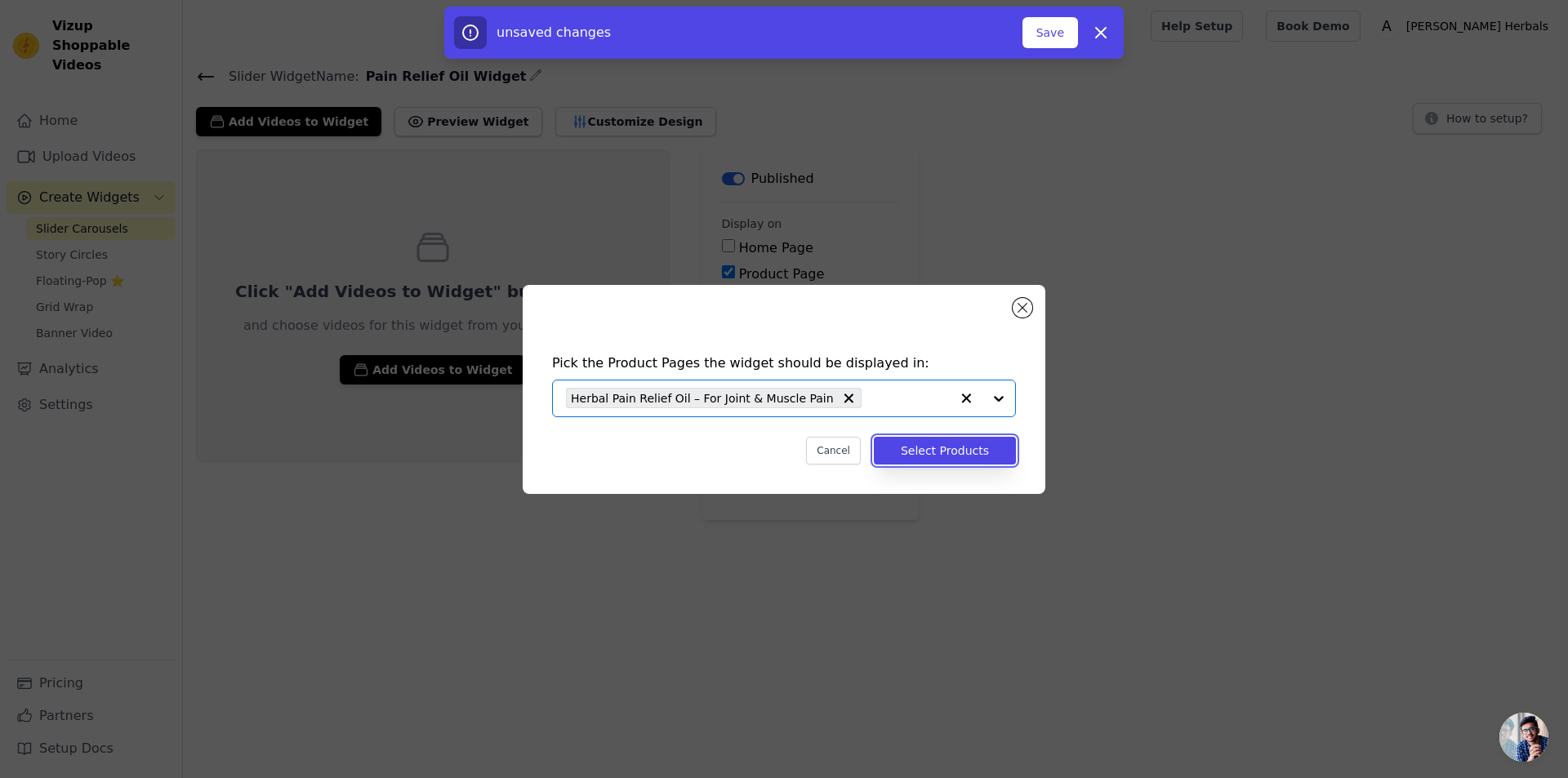
click at [961, 450] on button "Select Products" at bounding box center [945, 450] width 142 height 28
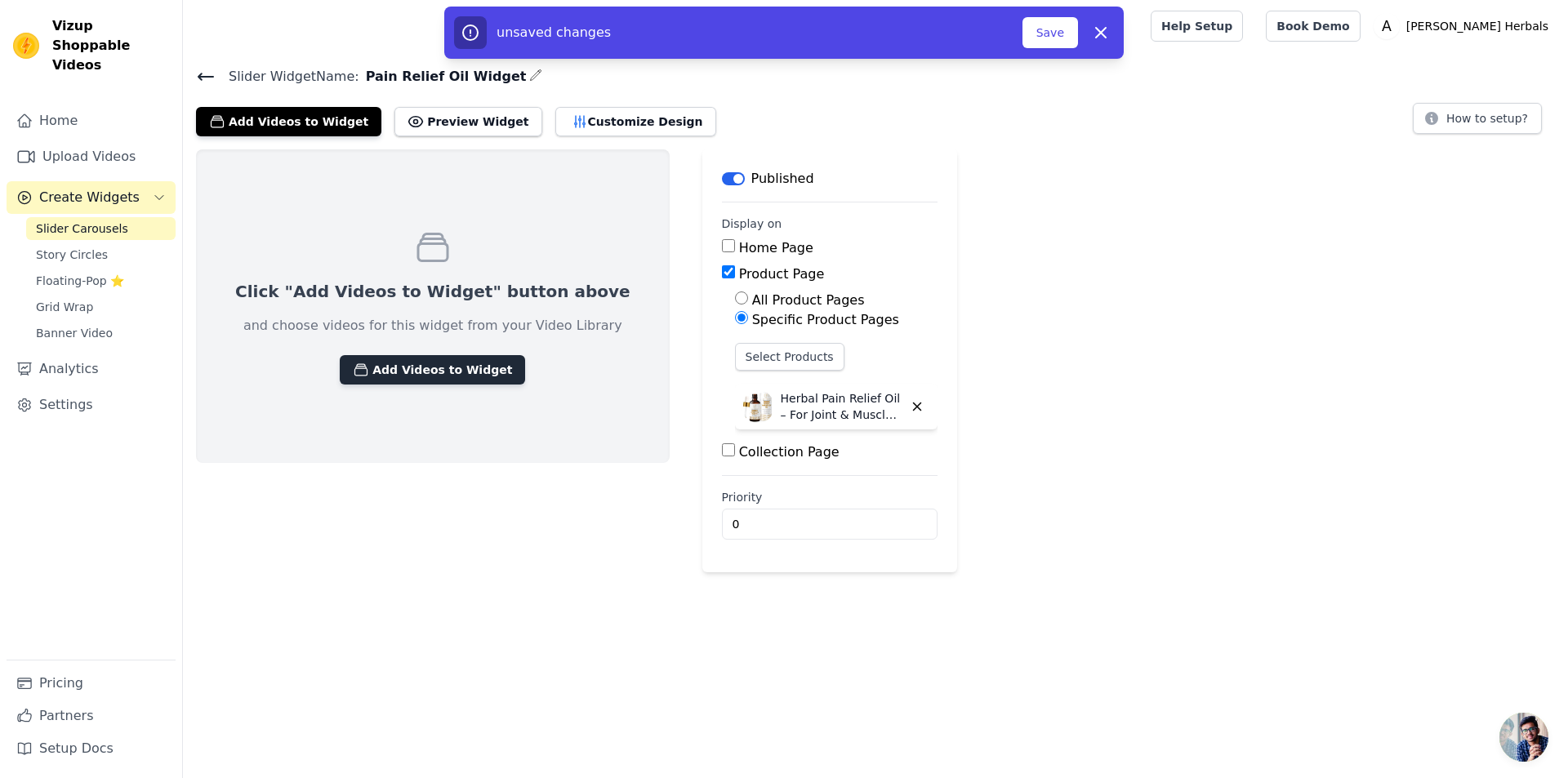
click at [435, 378] on button "Add Videos to Widget" at bounding box center [432, 370] width 186 height 30
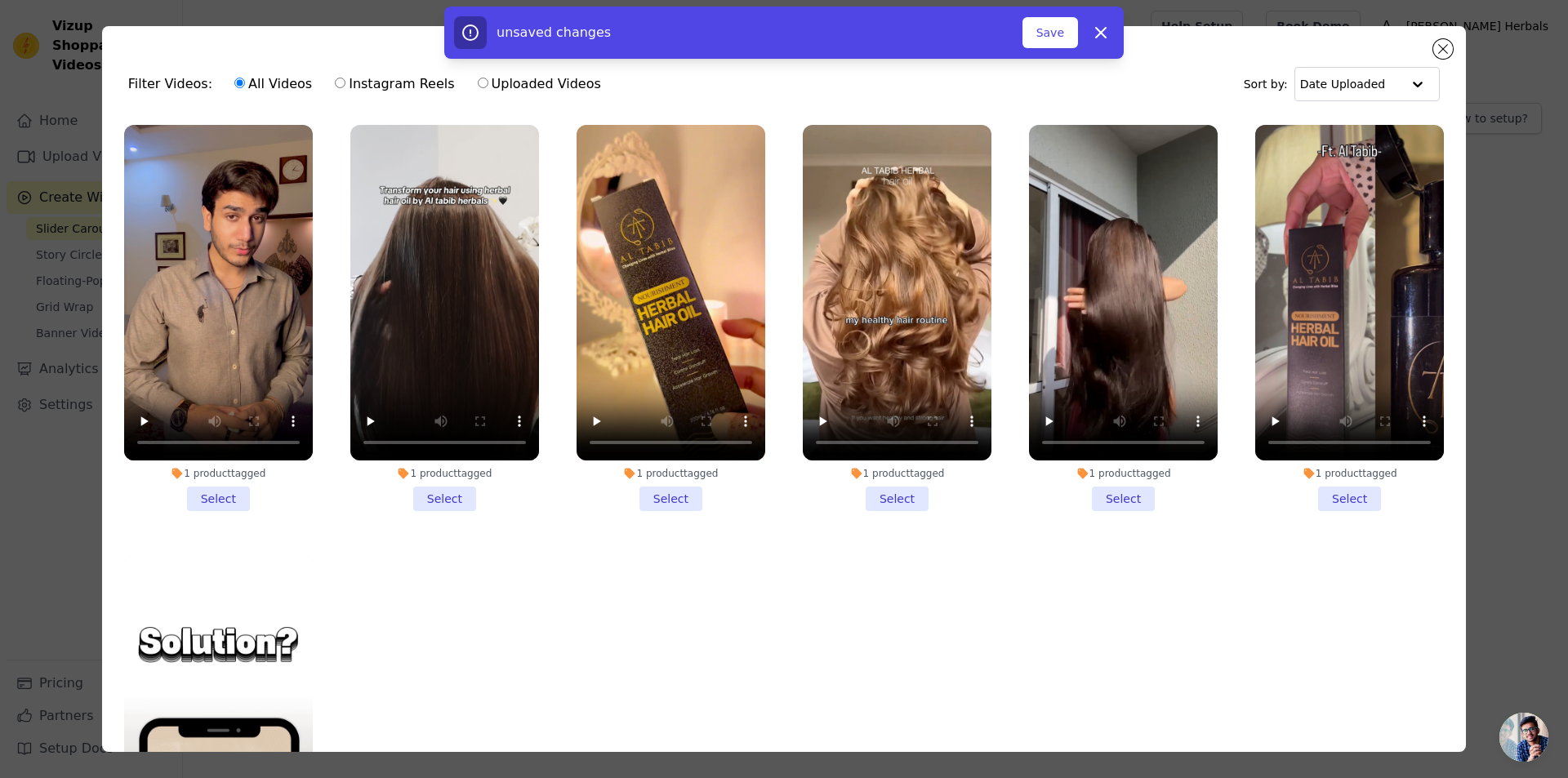
click at [226, 483] on li "1 product tagged Select" at bounding box center [218, 318] width 189 height 386
click at [0, 0] on input "1 product tagged Select" at bounding box center [0, 0] width 0 height 0
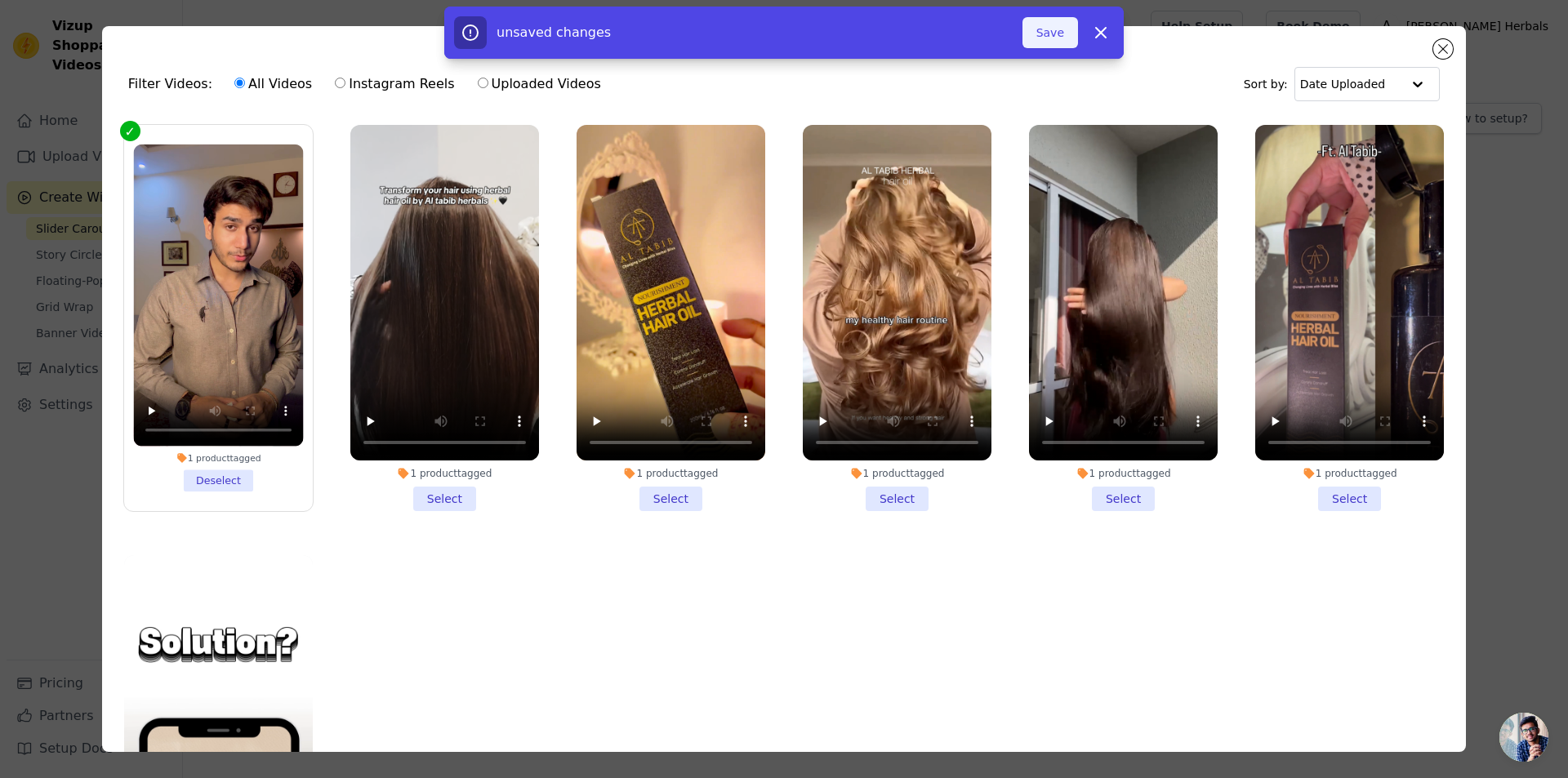
click at [1045, 32] on button "Save" at bounding box center [1050, 33] width 55 height 31
click at [1046, 44] on button "Add To Widget" at bounding box center [1023, 33] width 110 height 31
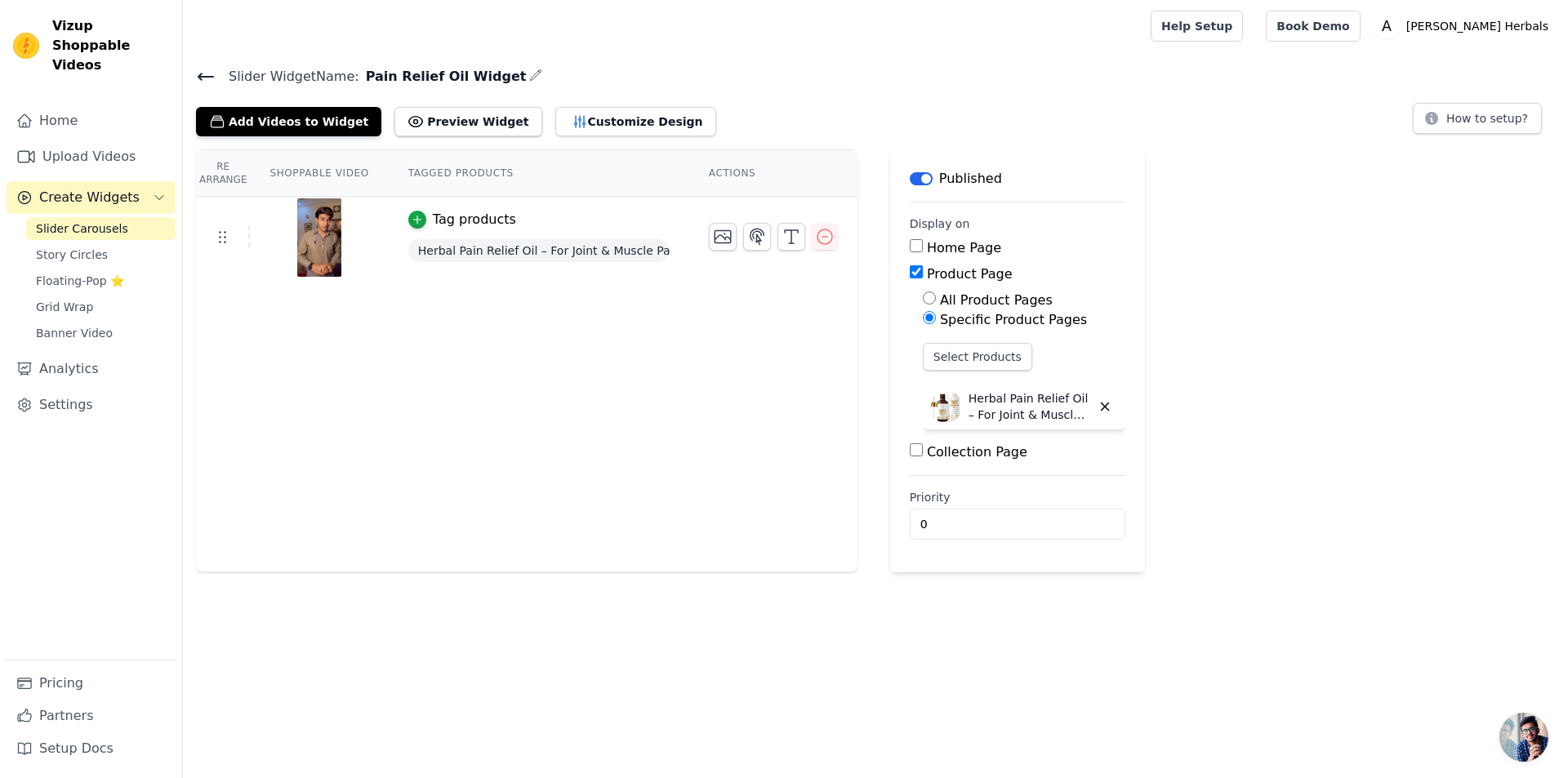
click at [109, 220] on span "Slider Carousels" at bounding box center [83, 229] width 92 height 17
